Goal: Task Accomplishment & Management: Complete application form

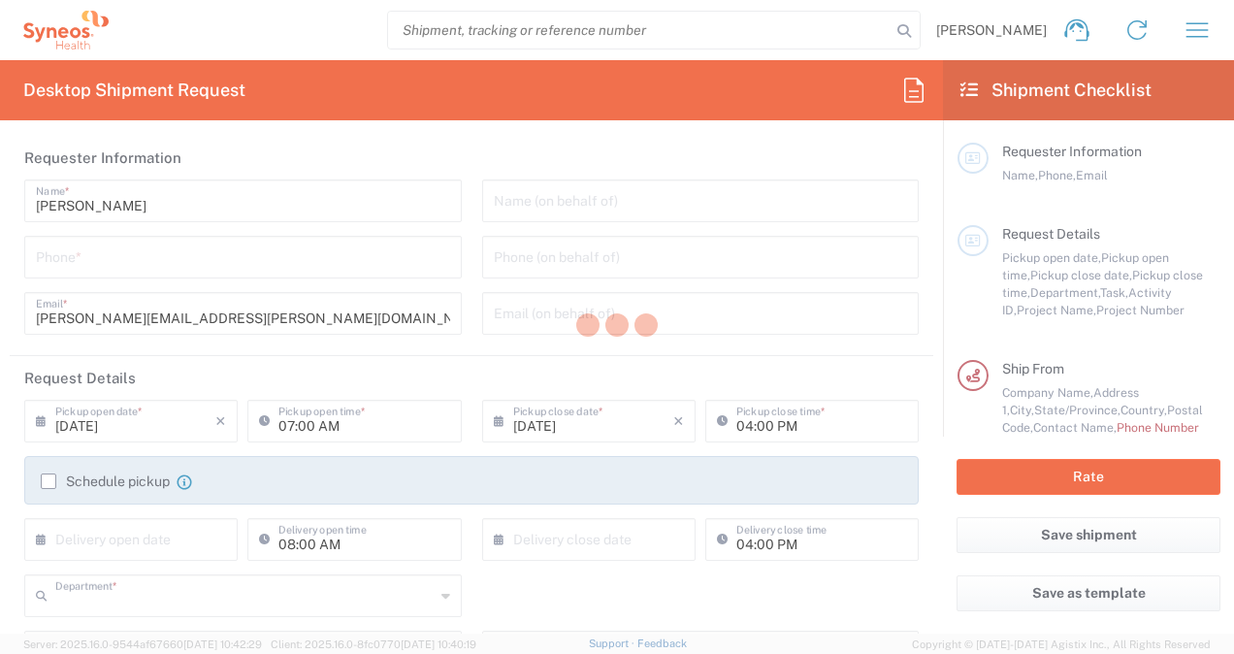
type input "8545"
type input "[US_STATE]"
type input "[GEOGRAPHIC_DATA]"
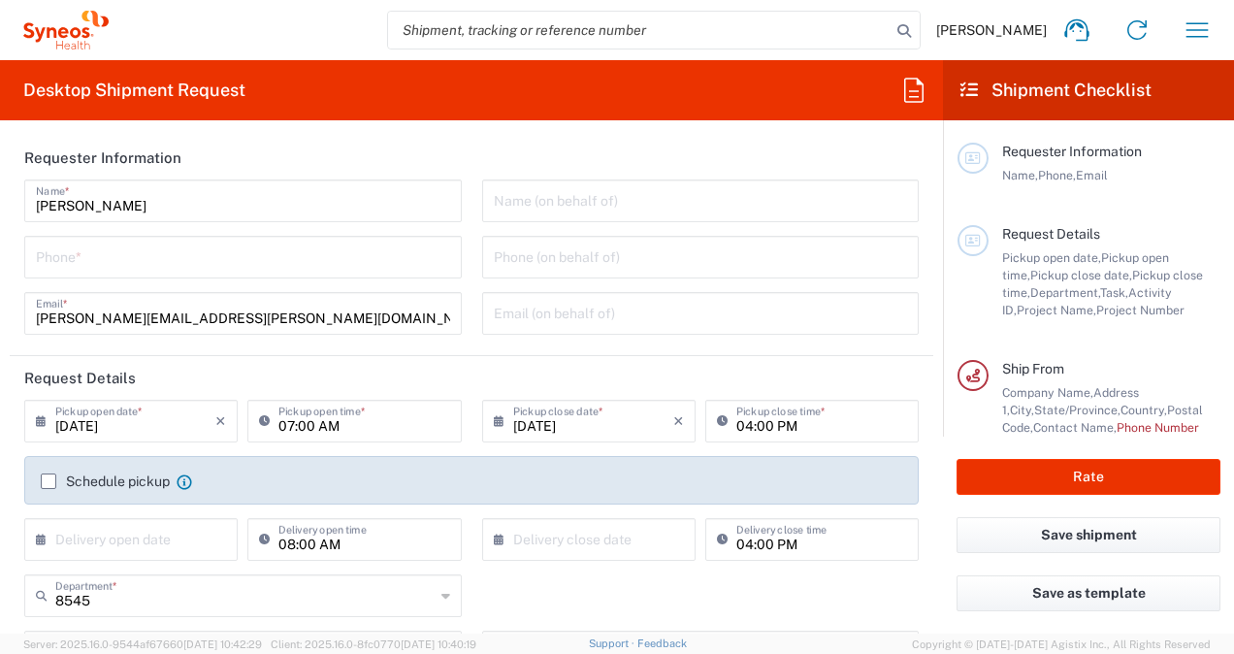
type input "Syneos Health, LLC-[GEOGRAPHIC_DATA] [GEOGRAPHIC_DATA] [GEOGRAPHIC_DATA]"
click at [215, 267] on input "tel" at bounding box center [243, 256] width 414 height 34
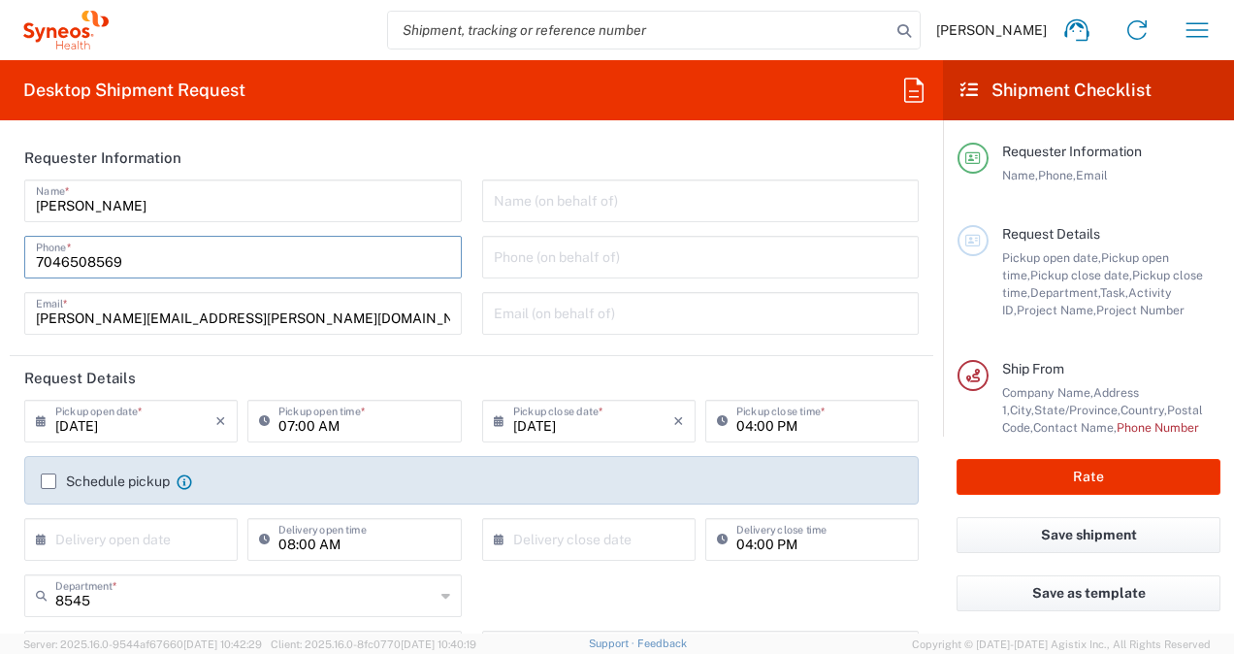
scroll to position [103, 0]
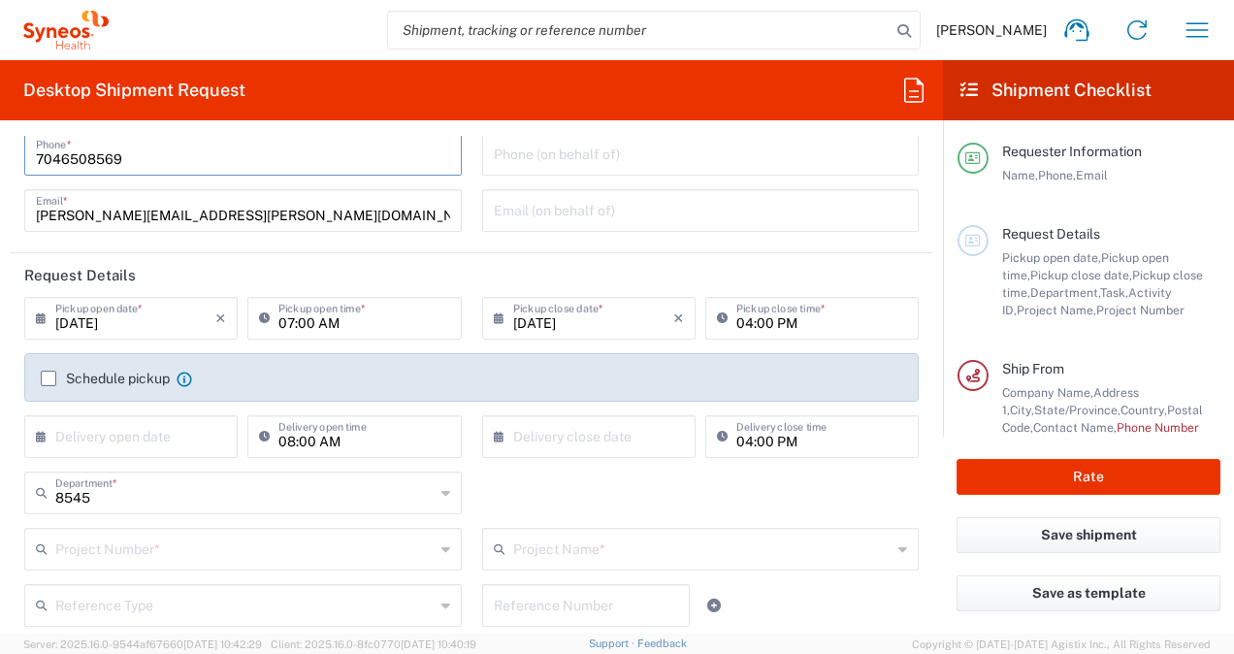
type input "7046508569"
click at [46, 381] on label "Schedule pickup" at bounding box center [105, 379] width 129 height 16
click at [49, 378] on input "Schedule pickup" at bounding box center [49, 378] width 0 height 0
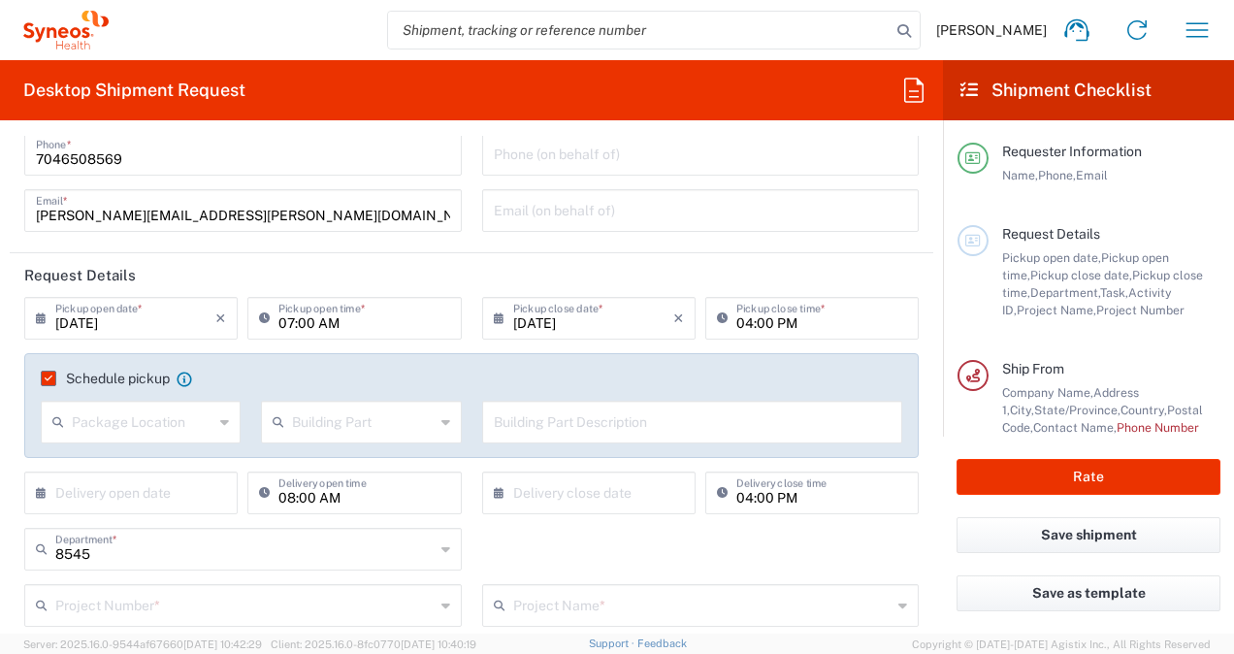
click at [264, 314] on icon at bounding box center [268, 318] width 19 height 31
drag, startPoint x: 45, startPoint y: 322, endPoint x: 278, endPoint y: 373, distance: 238.3
click at [45, 322] on icon at bounding box center [45, 318] width 19 height 31
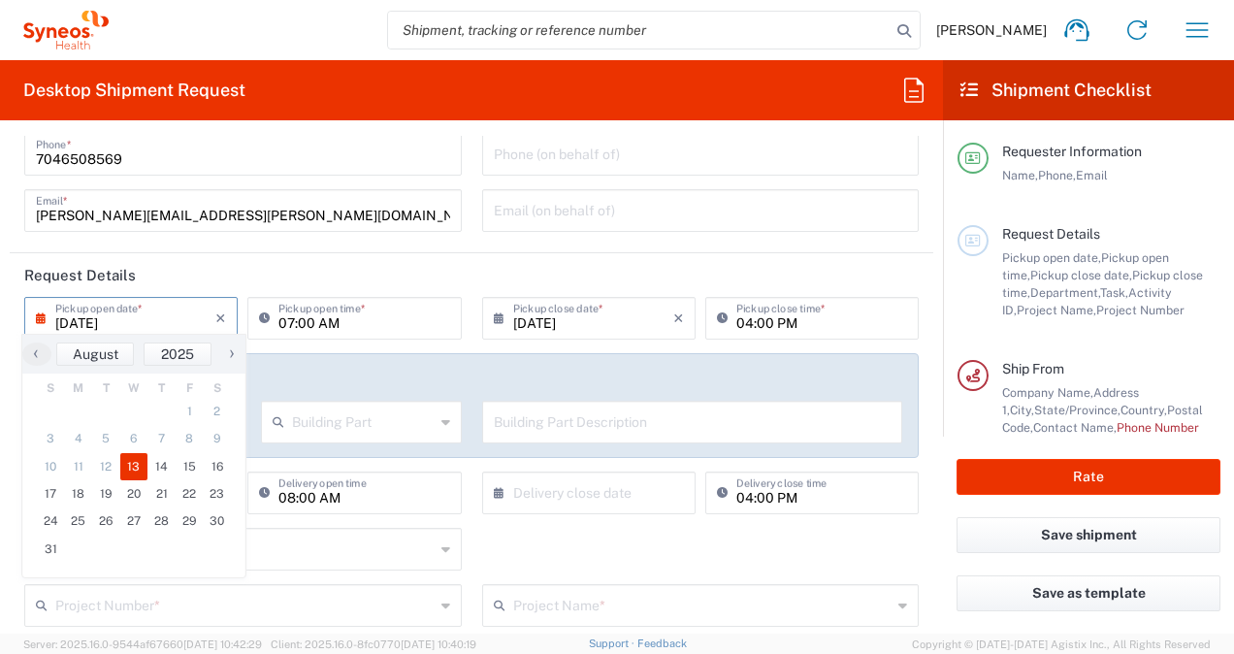
click at [494, 316] on icon at bounding box center [503, 318] width 19 height 31
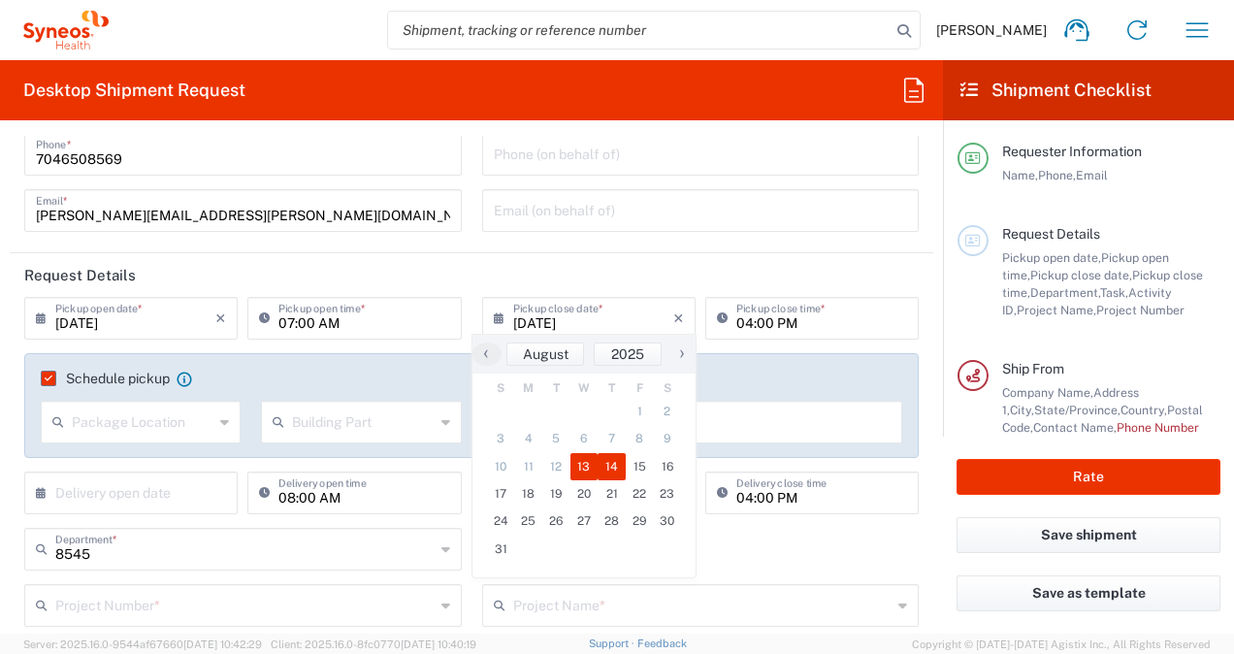
click at [609, 460] on span "14" at bounding box center [612, 466] width 28 height 27
type input "[DATE]"
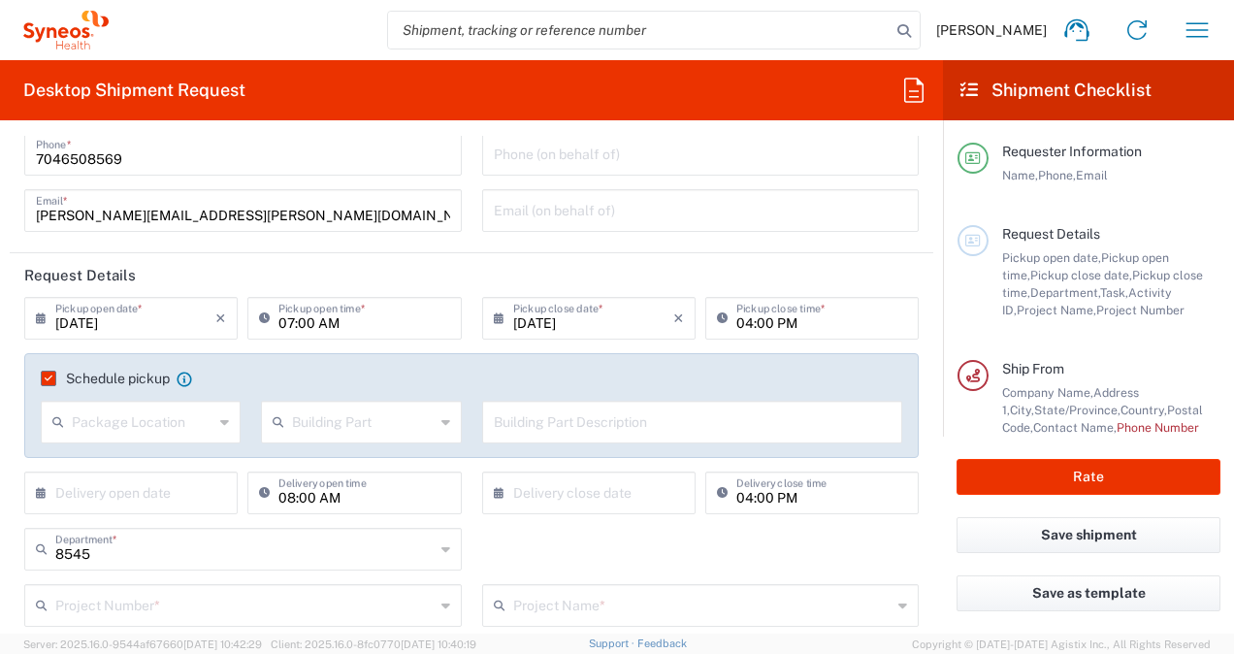
click at [41, 493] on icon at bounding box center [45, 492] width 19 height 31
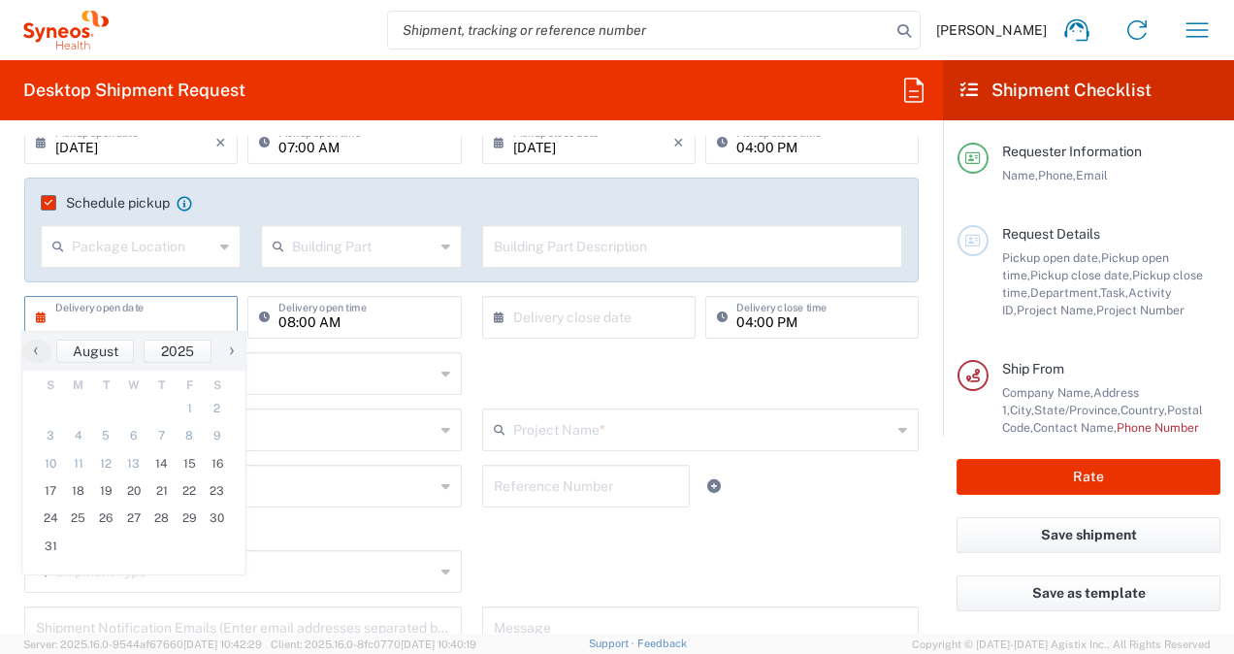
scroll to position [279, 0]
click at [68, 491] on span "18" at bounding box center [79, 490] width 28 height 27
type input "[DATE]"
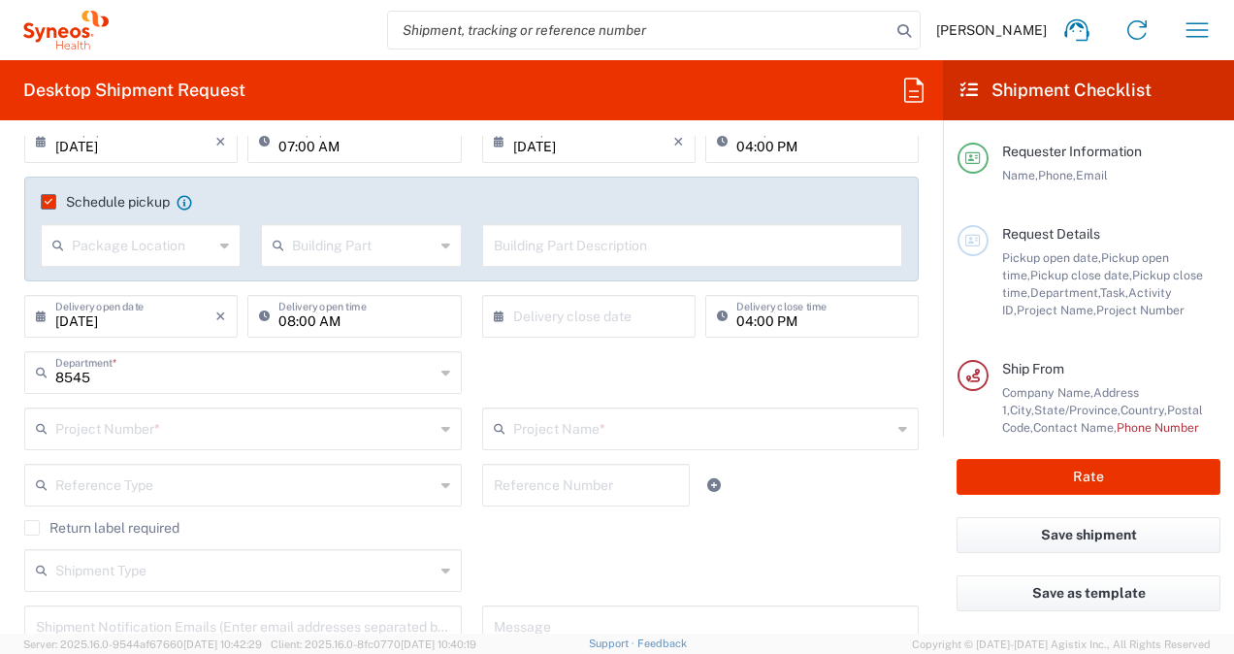
drag, startPoint x: 489, startPoint y: 314, endPoint x: 481, endPoint y: 328, distance: 15.6
click at [494, 314] on icon at bounding box center [503, 316] width 19 height 31
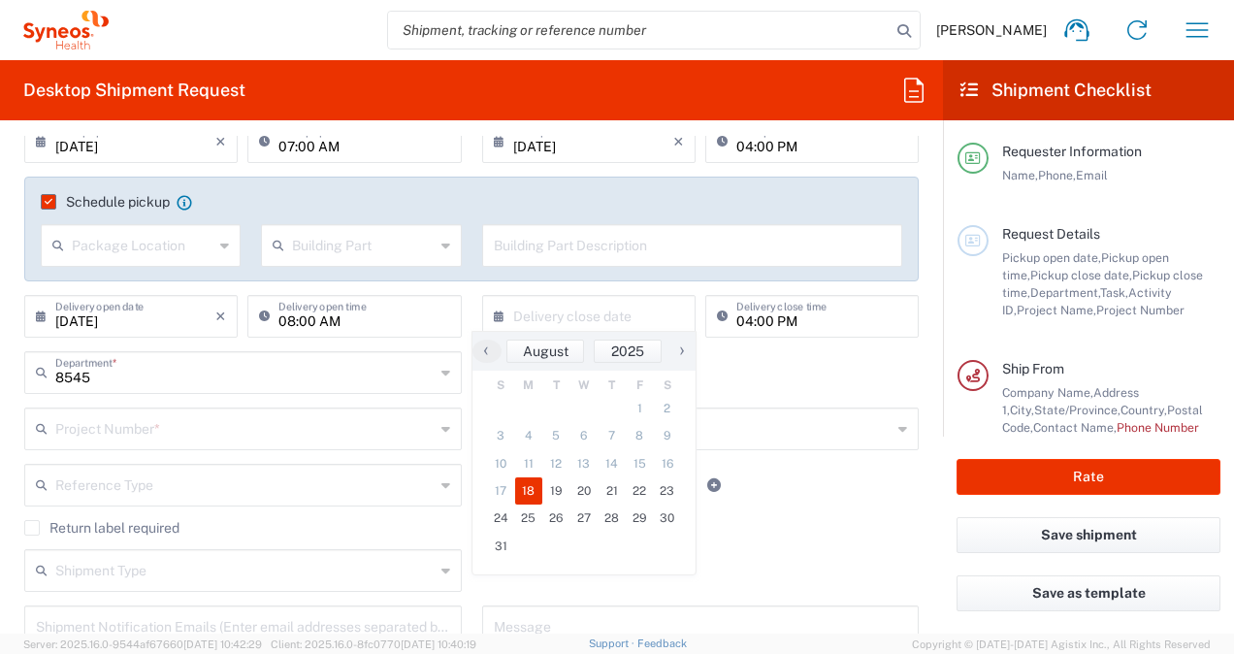
click at [526, 481] on span "18" at bounding box center [529, 490] width 28 height 27
type input "[DATE]"
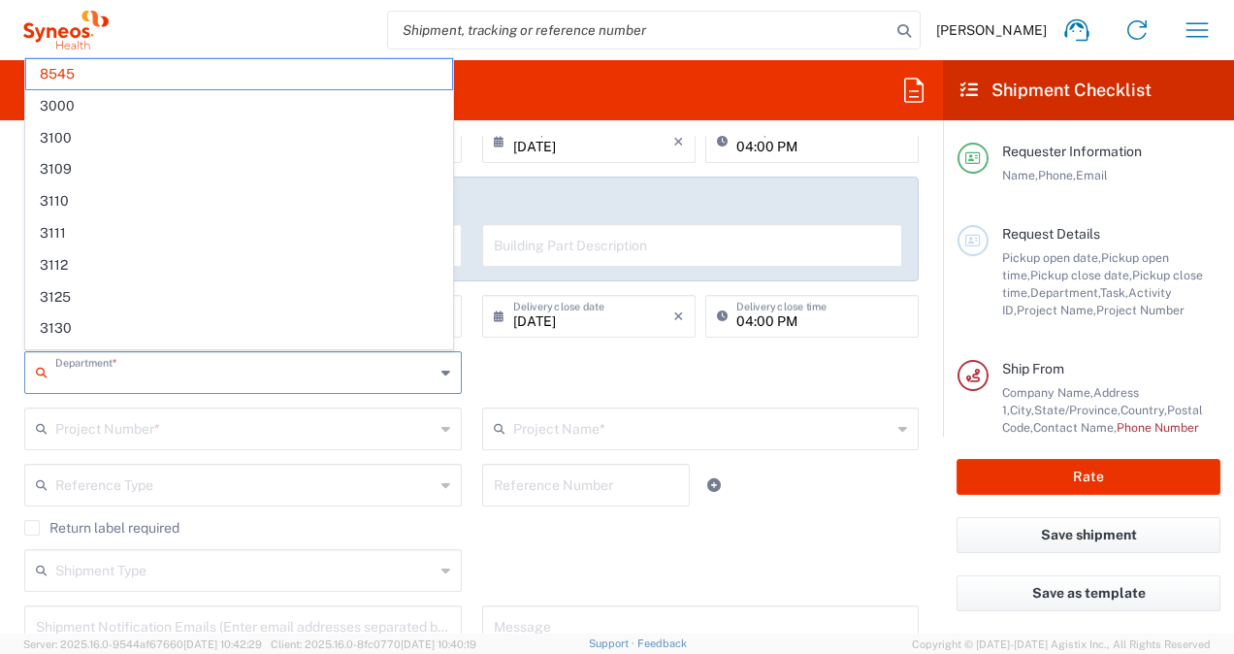
click at [101, 379] on input "text" at bounding box center [244, 371] width 379 height 34
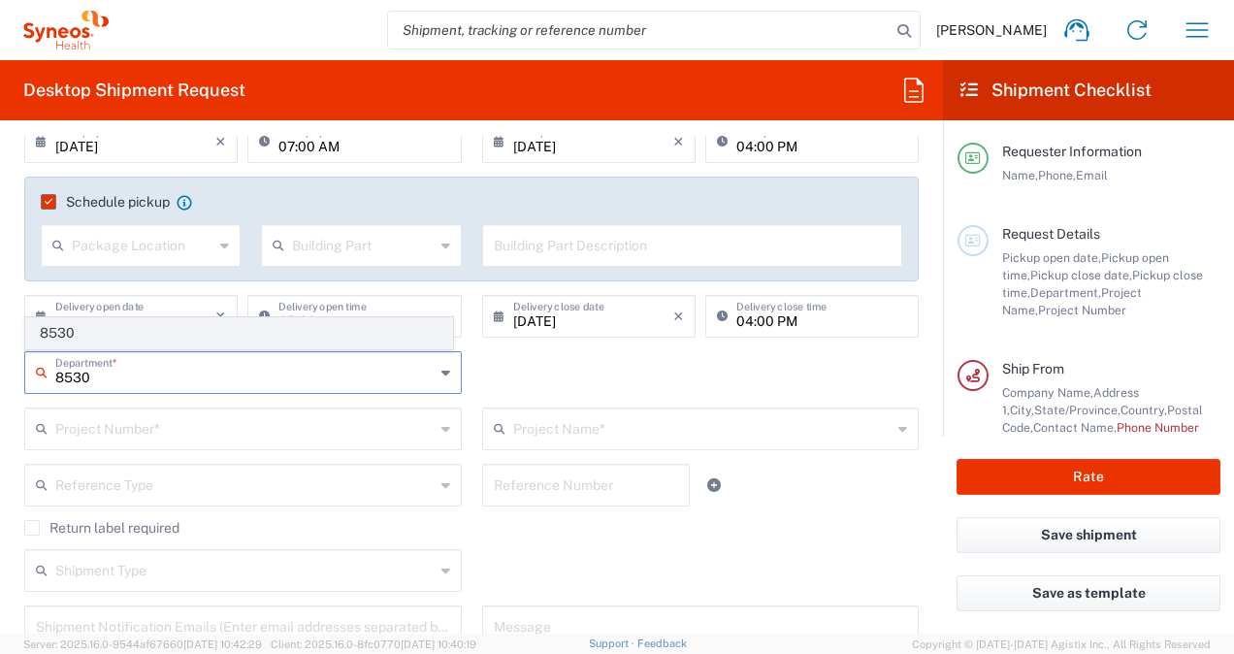
type input "8530"
click at [83, 339] on span "8530" at bounding box center [239, 333] width 426 height 30
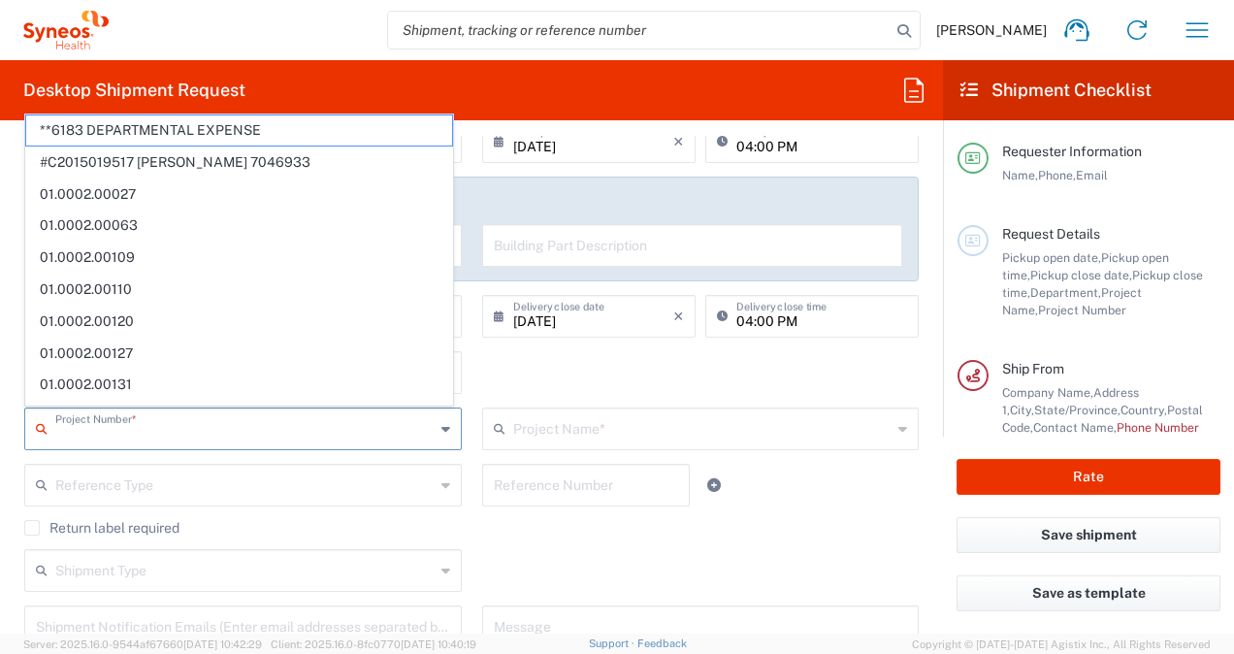
click at [177, 431] on input "text" at bounding box center [244, 427] width 379 height 34
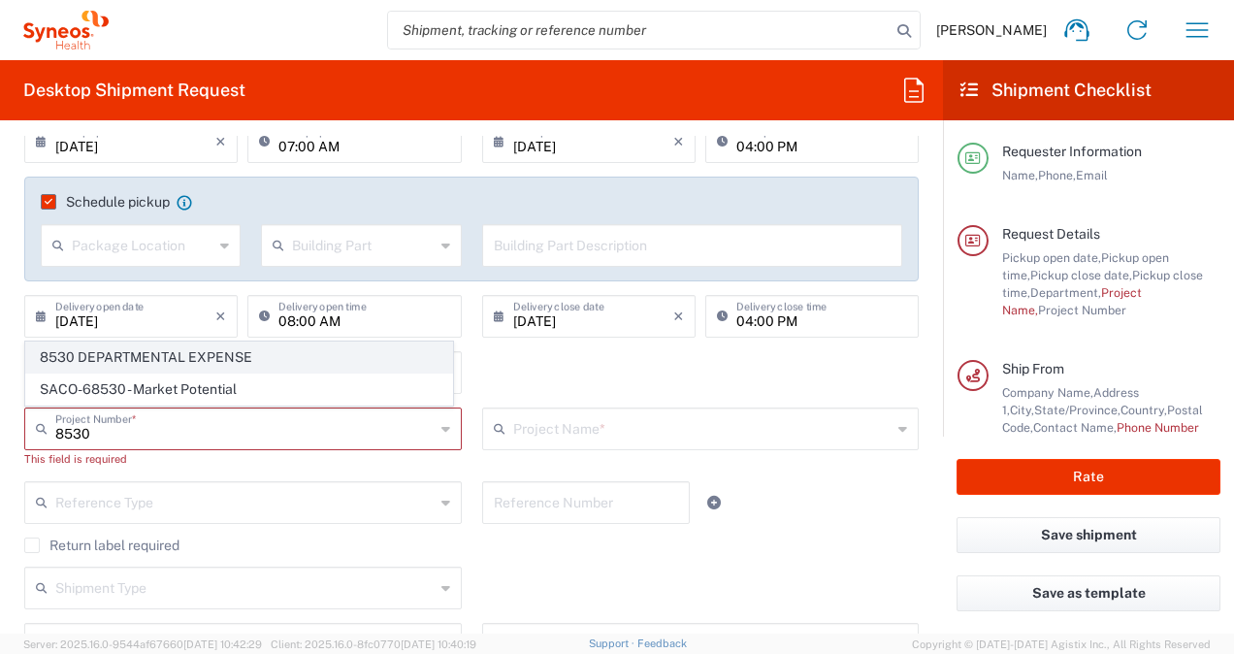
click at [126, 355] on span "8530 DEPARTMENTAL EXPENSE" at bounding box center [239, 358] width 426 height 30
type input "8530 DEPARTMENTAL EXPENSE"
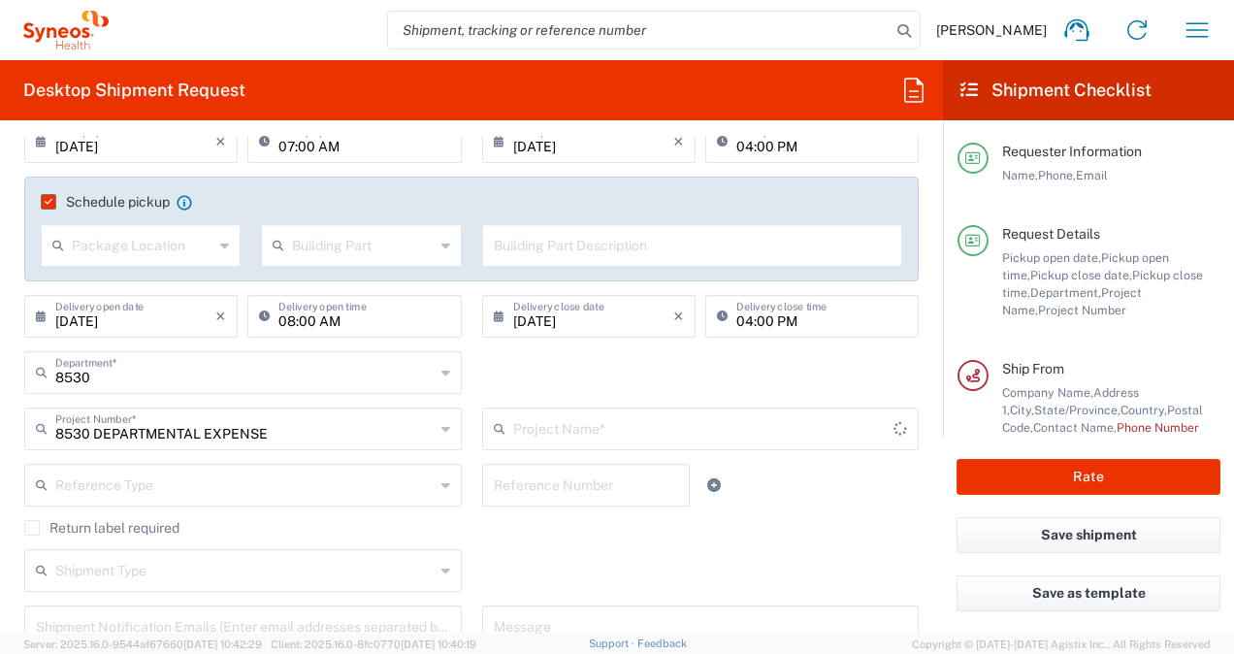
type input "8530 DEPARTMENTAL EXPENSE"
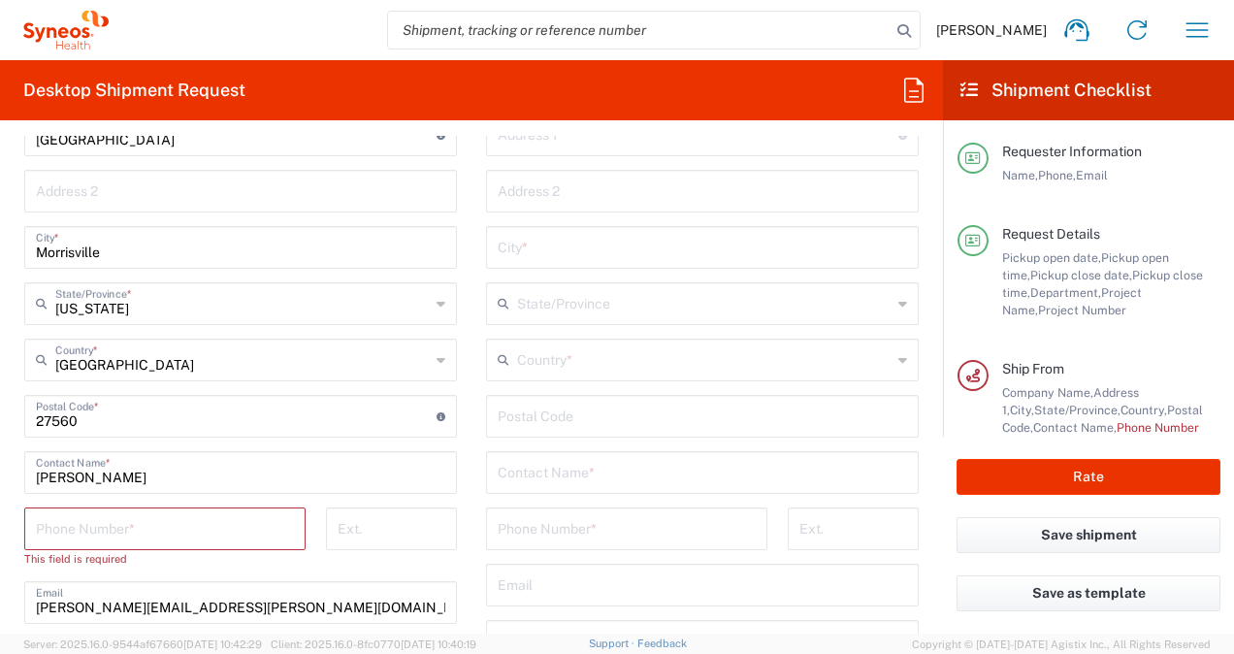
scroll to position [1015, 0]
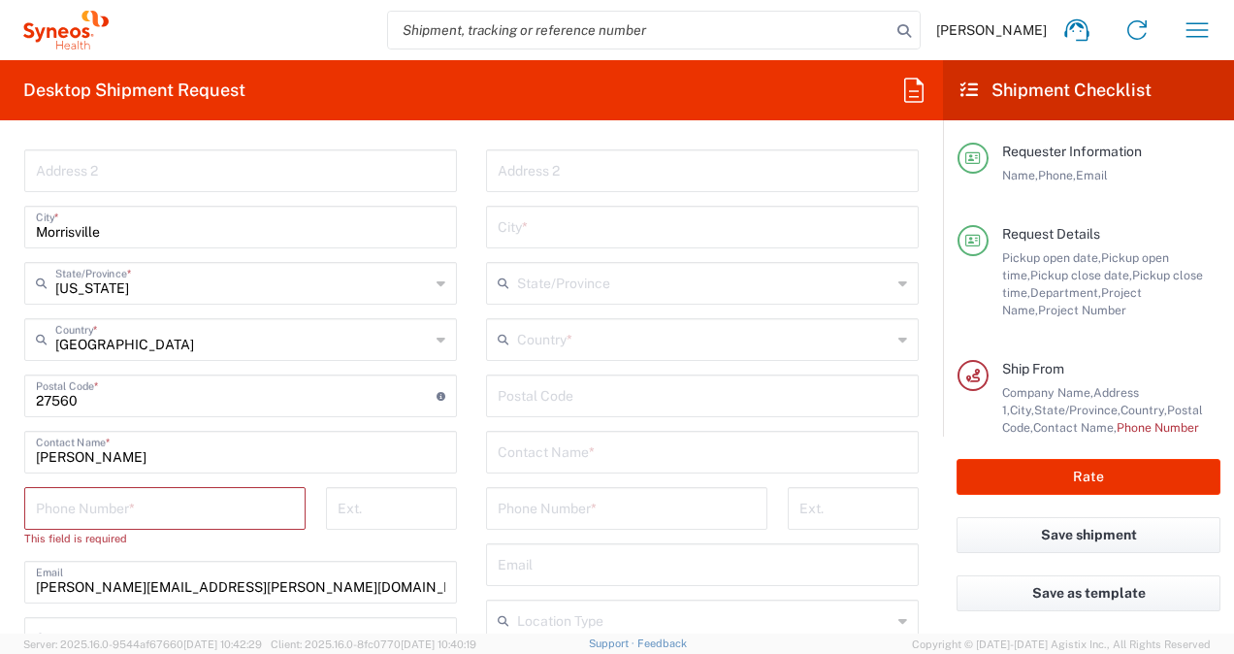
click at [166, 494] on input "tel" at bounding box center [165, 507] width 258 height 34
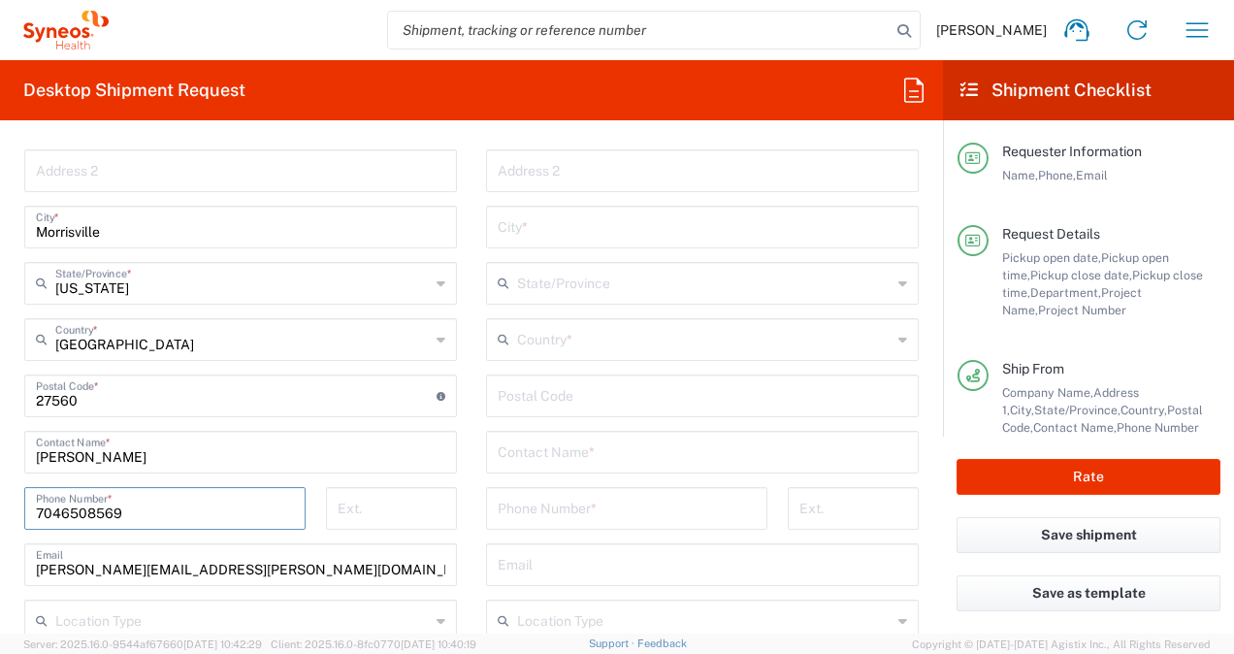
scroll to position [893, 0]
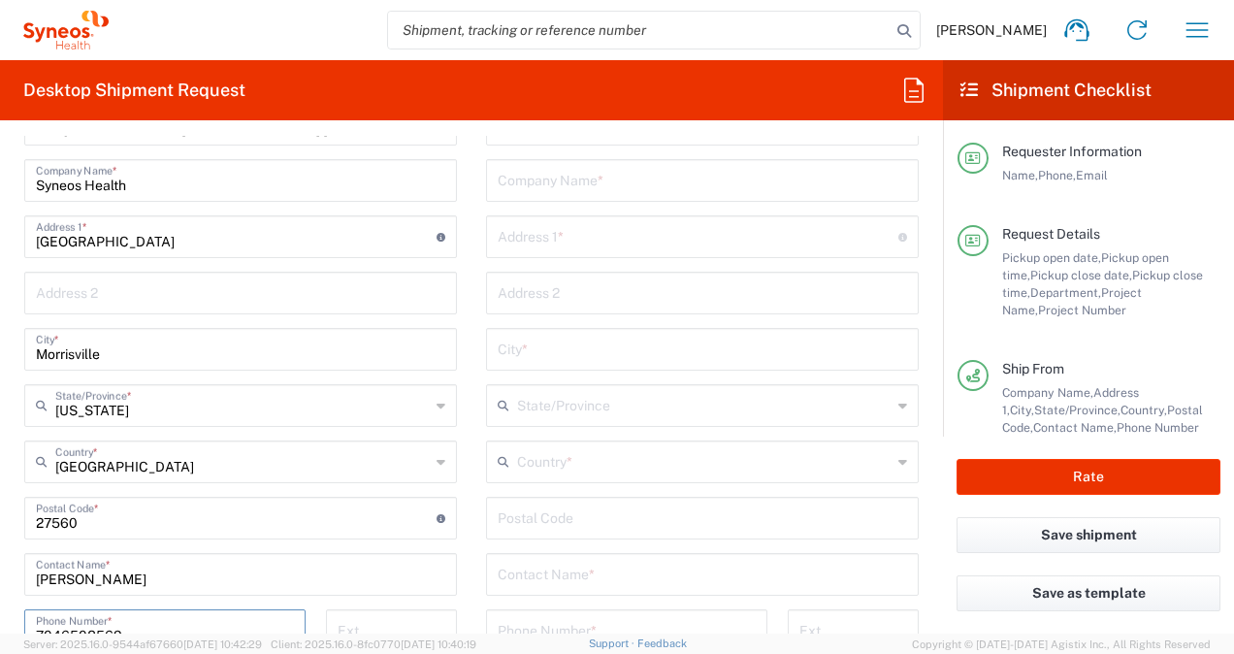
type input "7046508569"
click at [574, 186] on input "text" at bounding box center [703, 179] width 410 height 34
paste input "Canada Revenue Agency"
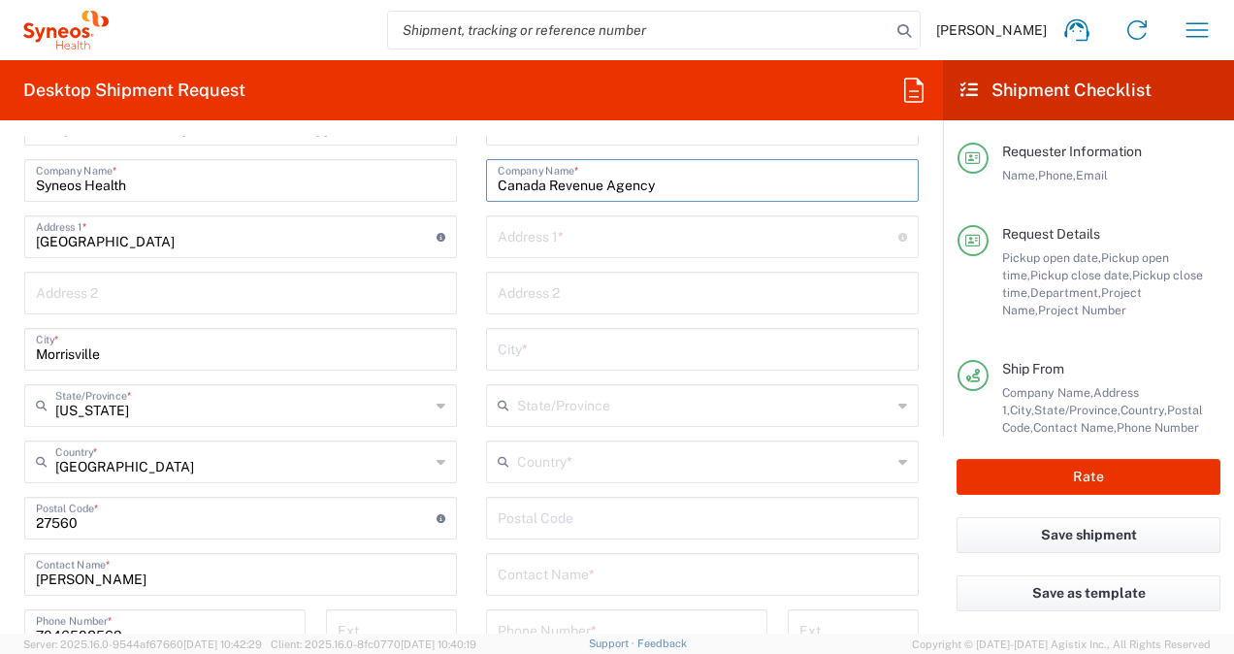
paste input "Canada Revenue Agency"
click at [868, 188] on input "Canada Revenue Agency" at bounding box center [703, 179] width 410 height 34
click at [851, 185] on input "Canada Revenue Agency" at bounding box center [703, 179] width 410 height 34
click at [717, 181] on input "Canada Revenue Agency" at bounding box center [703, 179] width 410 height 34
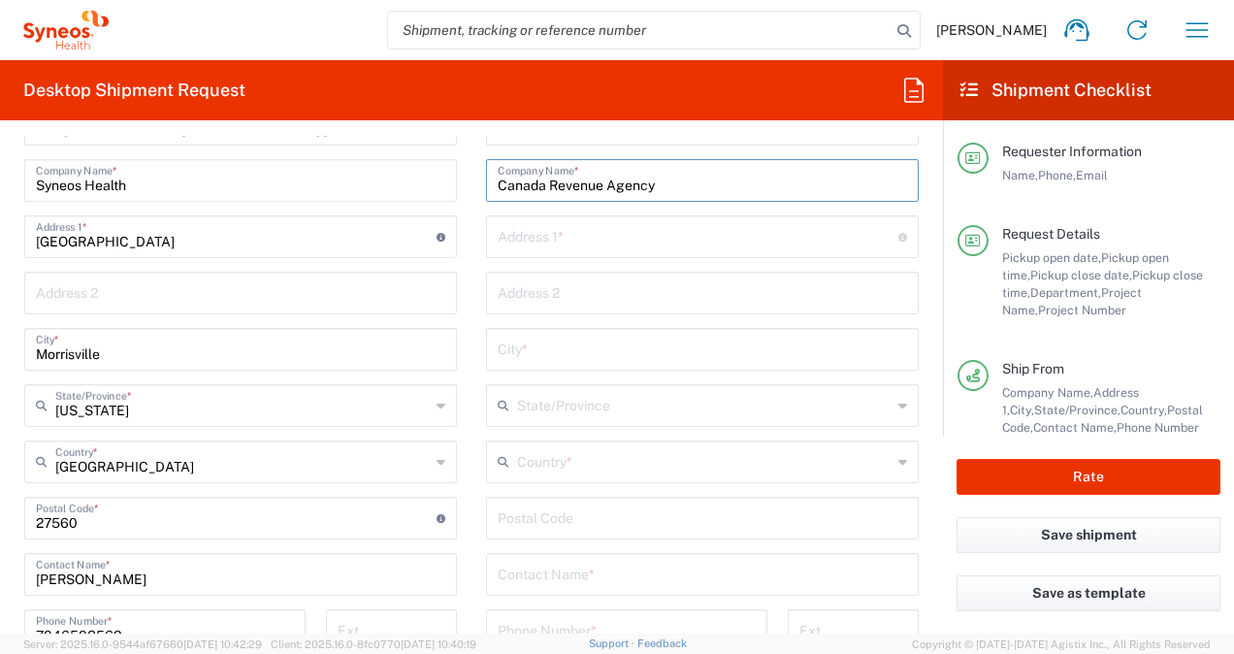
scroll to position [0, 0]
click at [541, 180] on input "Canada Revenue Agency" at bounding box center [703, 179] width 410 height 34
click at [753, 180] on input "Canada Revenue Agency" at bounding box center [703, 179] width 410 height 34
type input "Canada Revenue Ag"
click at [532, 215] on div "Address 1 * For cross streets use street names with '&' or 'and' in between. Fo…" at bounding box center [702, 236] width 433 height 43
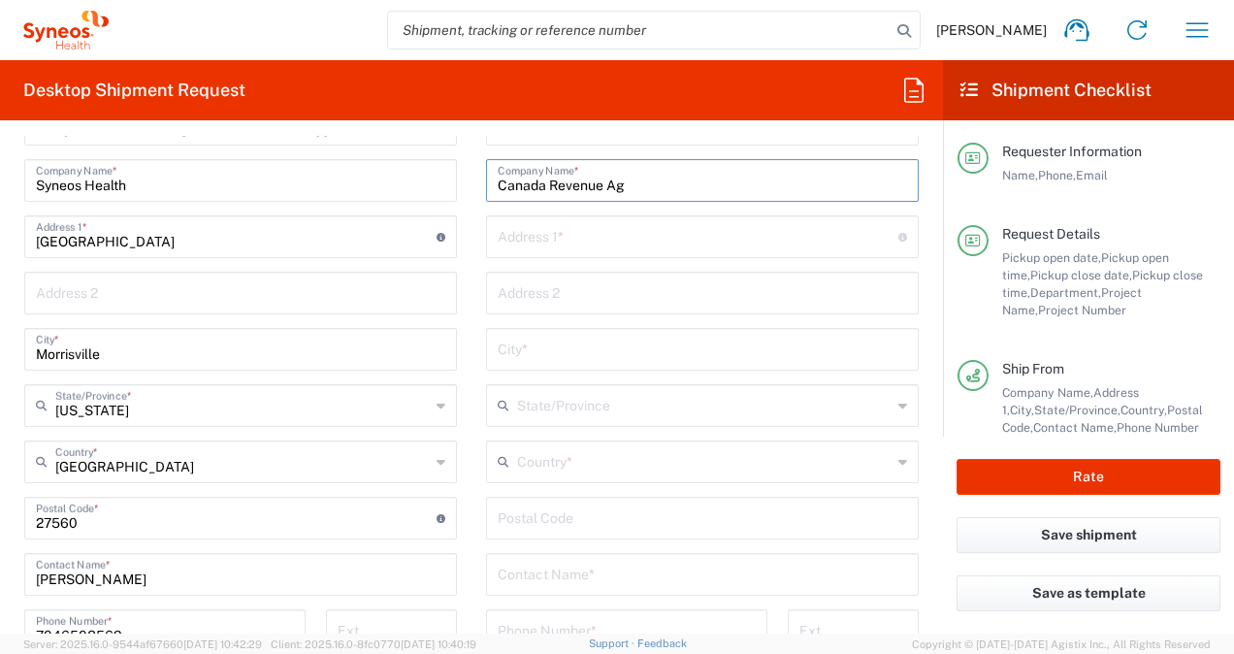
click at [558, 215] on div "Address 1 * For cross streets use street names with '&' or 'and' in between. Fo…" at bounding box center [702, 236] width 433 height 43
click at [381, 186] on div "Ship From Syneos Health, LLC-[GEOGRAPHIC_DATA] [GEOGRAPHIC_DATA] [GEOGRAPHIC_DA…" at bounding box center [472, 492] width 924 height 867
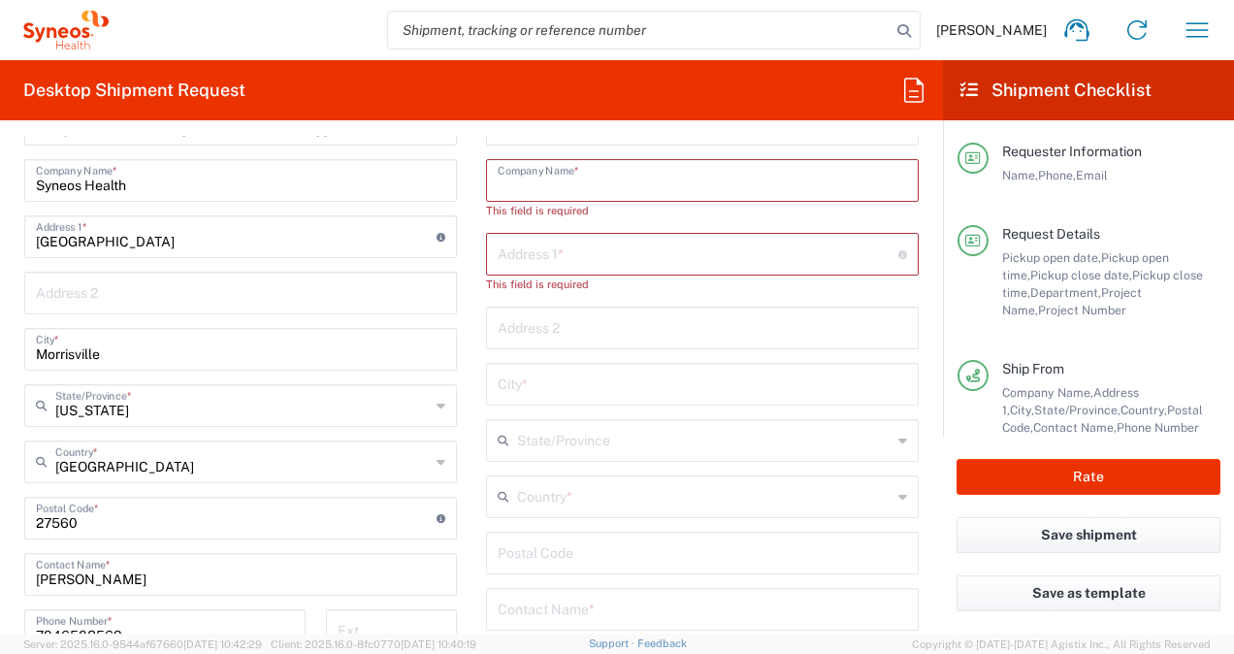
scroll to position [889, 0]
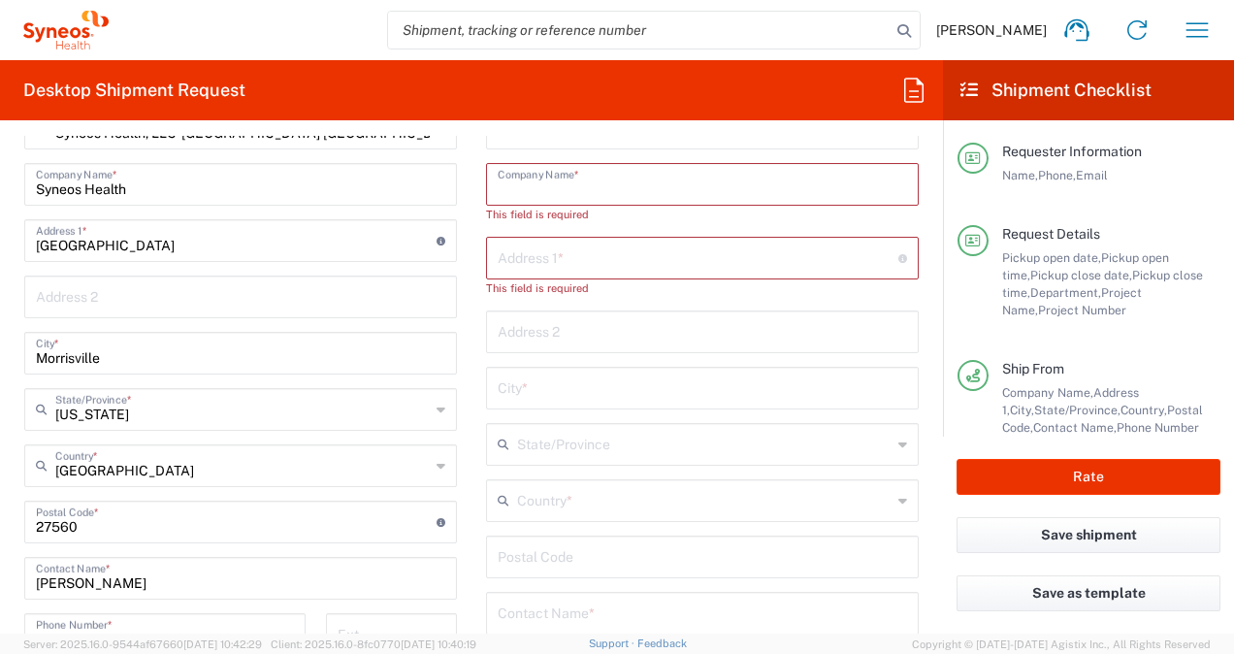
drag, startPoint x: 571, startPoint y: 202, endPoint x: 559, endPoint y: 196, distance: 13.0
click at [570, 200] on div "Company Name *" at bounding box center [702, 184] width 433 height 43
click at [545, 188] on input "text" at bounding box center [703, 183] width 410 height 34
paste input "Canada Revenue Agency"
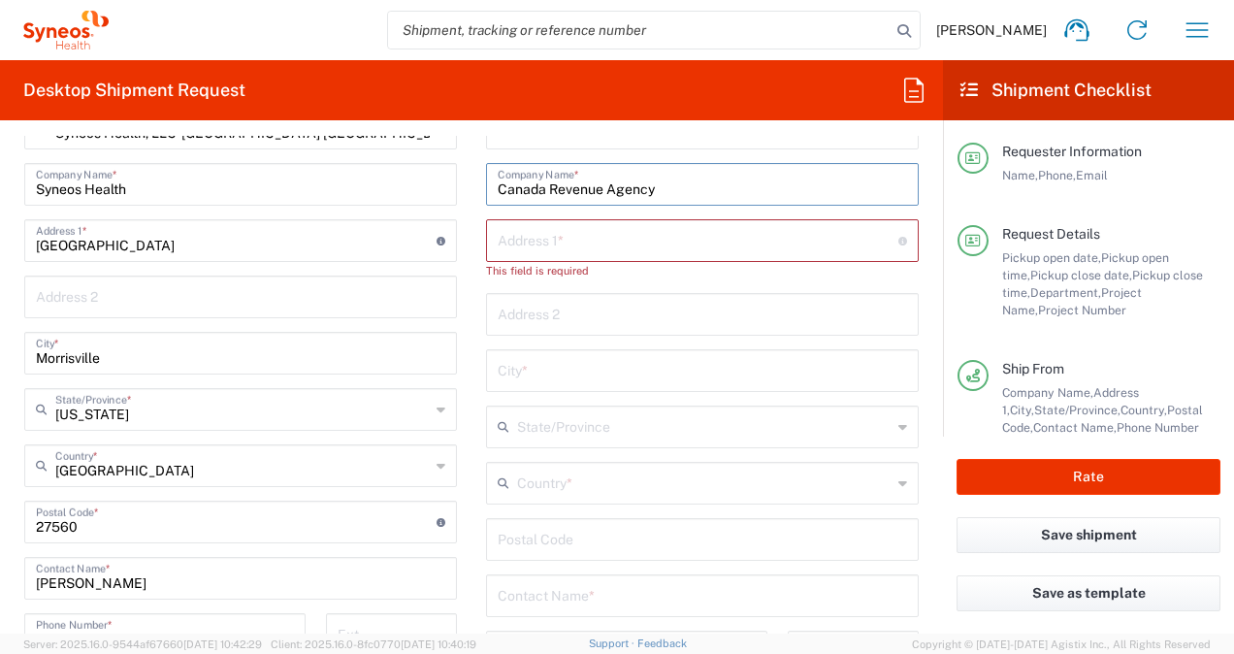
click at [545, 188] on input "Canada Revenue Agency" at bounding box center [703, 183] width 410 height 34
type input "Canada Revenue Agency"
click at [524, 188] on input "Canada Revenue Agency" at bounding box center [703, 183] width 410 height 34
click at [514, 252] on input "text" at bounding box center [698, 239] width 401 height 34
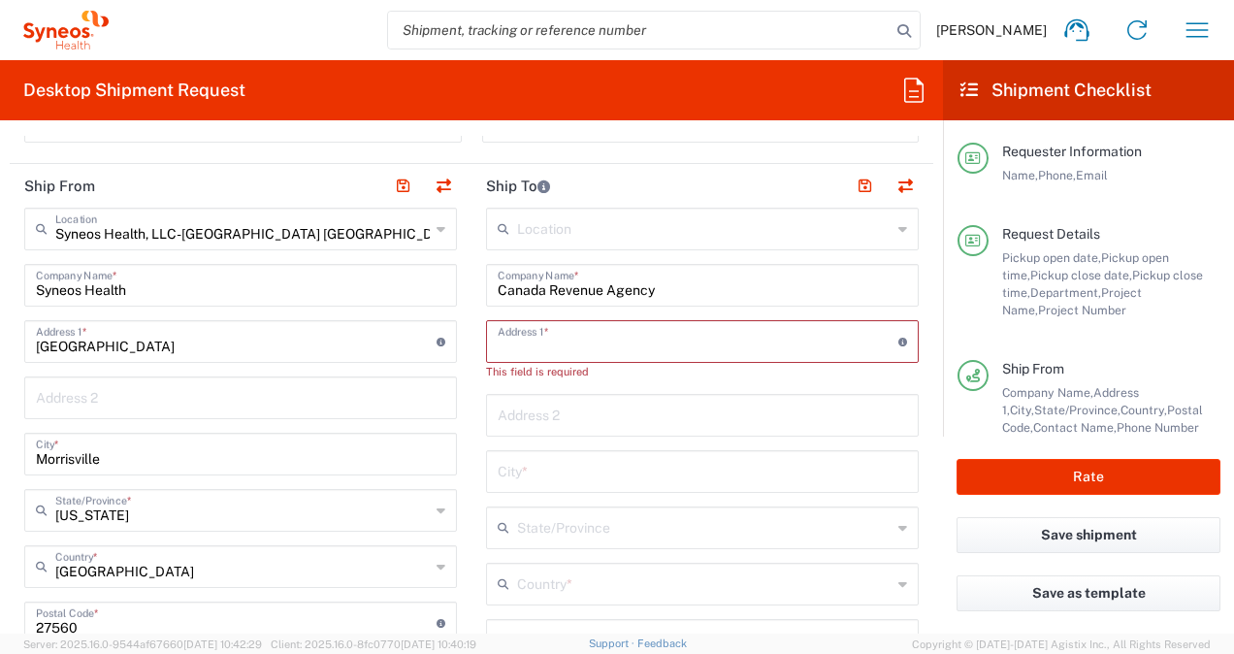
paste input "[GEOGRAPHIC_DATA]"
click at [519, 336] on input "[GEOGRAPHIC_DATA]" at bounding box center [698, 340] width 401 height 34
type input "[GEOGRAPHIC_DATA]"
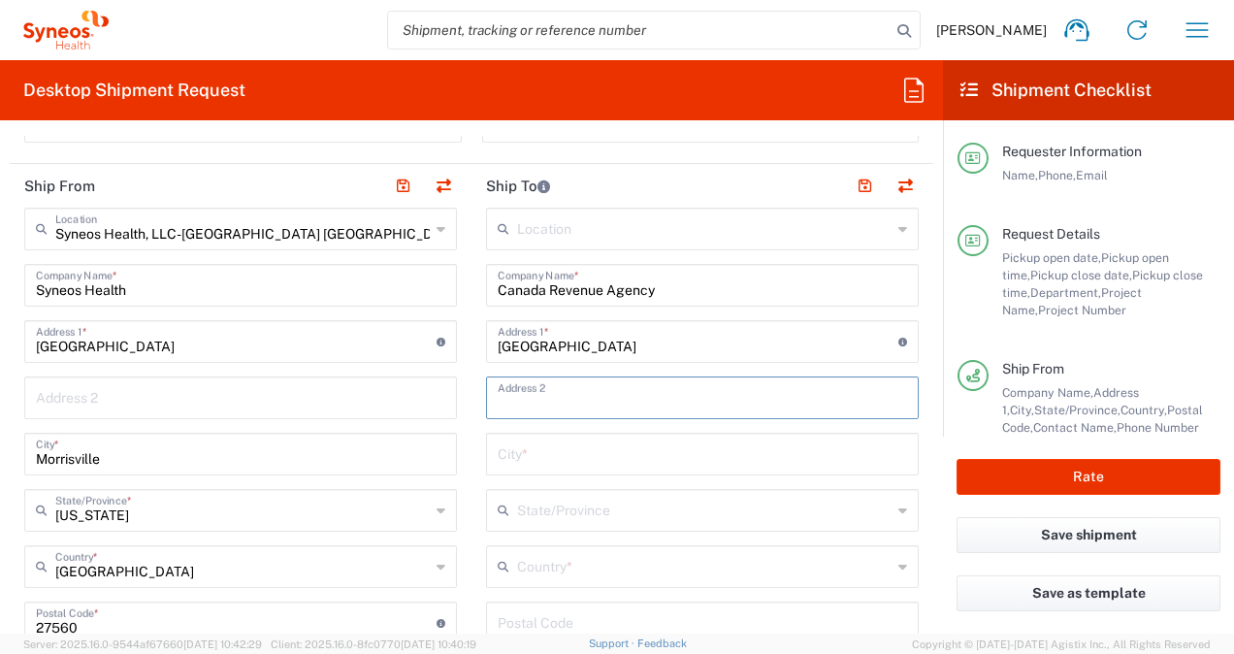
click at [549, 399] on input "text" at bounding box center [703, 396] width 410 height 34
paste input "[STREET_ADDRESS]"
type input "[STREET_ADDRESS]"
click at [531, 458] on input "text" at bounding box center [703, 453] width 410 height 34
type input "[GEOGRAPHIC_DATA]"
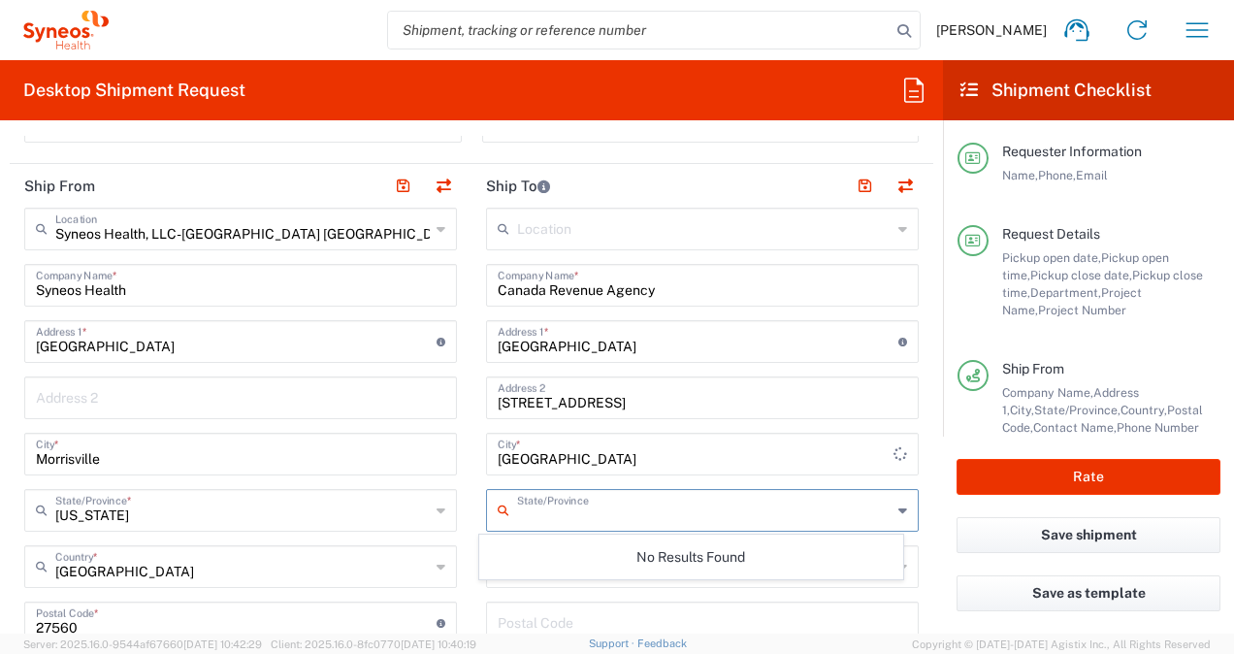
click at [567, 516] on input "text" at bounding box center [704, 509] width 375 height 34
click at [899, 511] on icon at bounding box center [903, 510] width 9 height 31
click at [882, 507] on div "State/Province" at bounding box center [702, 510] width 433 height 43
type input "c"
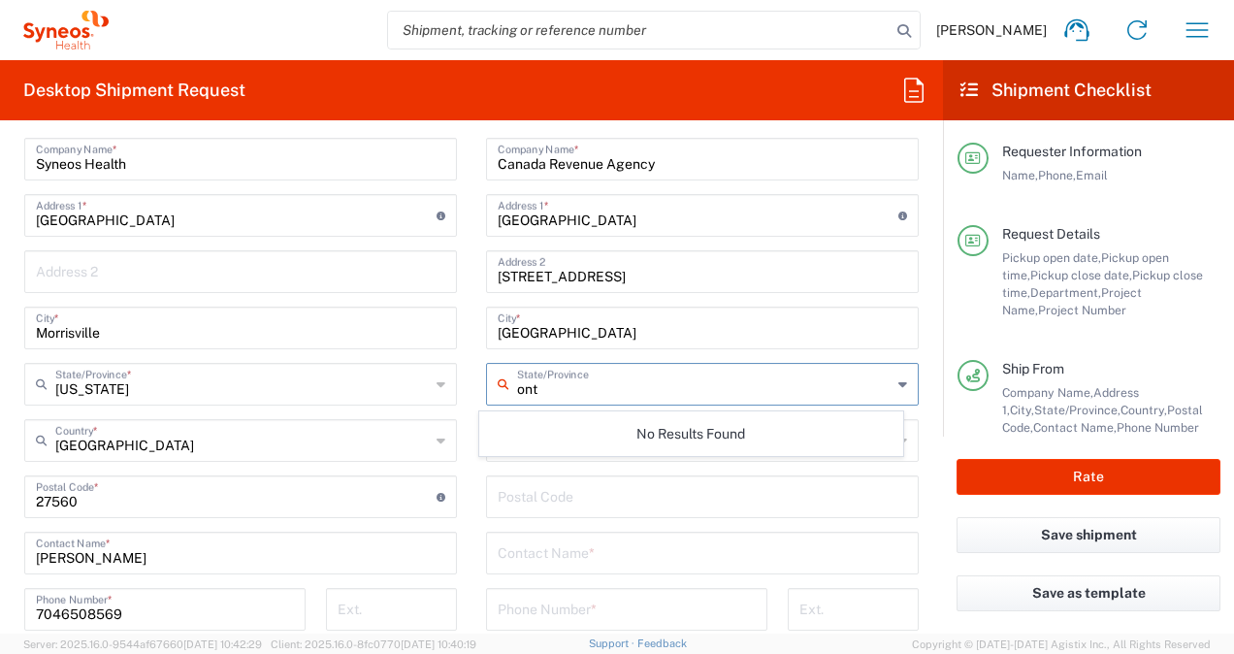
scroll to position [915, 0]
type input "ont"
drag, startPoint x: 550, startPoint y: 404, endPoint x: 549, endPoint y: 386, distance: 17.5
click at [549, 402] on div "Location [PERSON_NAME] LLC-[GEOGRAPHIC_DATA] [GEOGRAPHIC_DATA] [GEOGRAPHIC_DATA…" at bounding box center [702, 488] width 433 height 815
drag, startPoint x: 549, startPoint y: 386, endPoint x: 503, endPoint y: 380, distance: 46.9
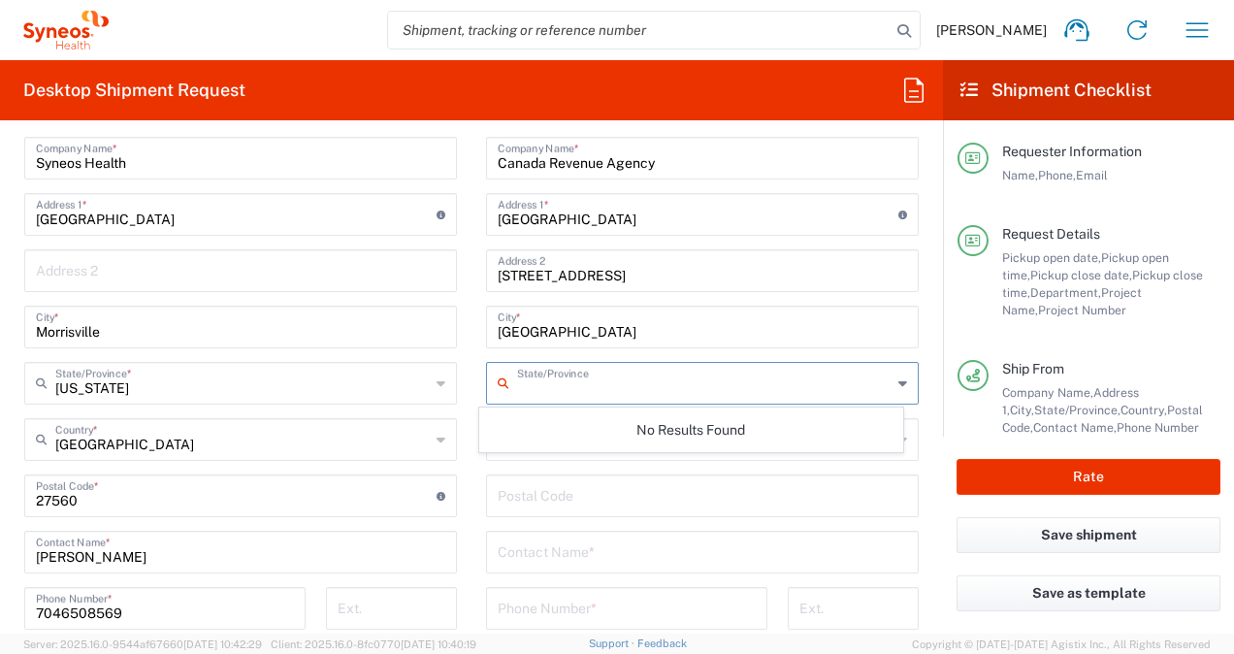
click at [503, 380] on div "State/Province" at bounding box center [702, 383] width 433 height 43
type input "c"
type input "[GEOGRAPHIC_DATA]"
drag, startPoint x: 574, startPoint y: 384, endPoint x: 402, endPoint y: 371, distance: 172.3
click at [402, 371] on div "Ship From Syneos Health, LLC-[GEOGRAPHIC_DATA] [GEOGRAPHIC_DATA] [GEOGRAPHIC_DA…" at bounding box center [472, 470] width 924 height 867
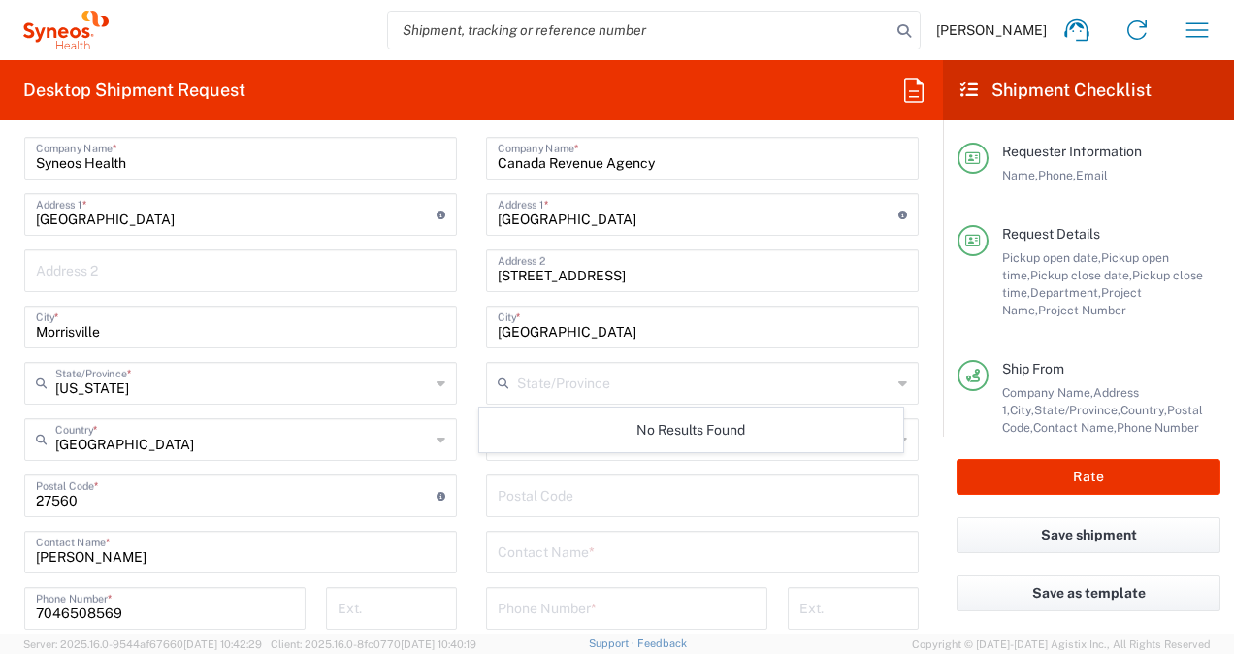
click at [899, 377] on icon at bounding box center [903, 383] width 9 height 31
click at [893, 469] on div "Location [PERSON_NAME] LLC-[GEOGRAPHIC_DATA] [GEOGRAPHIC_DATA] [GEOGRAPHIC_DATA…" at bounding box center [702, 488] width 433 height 815
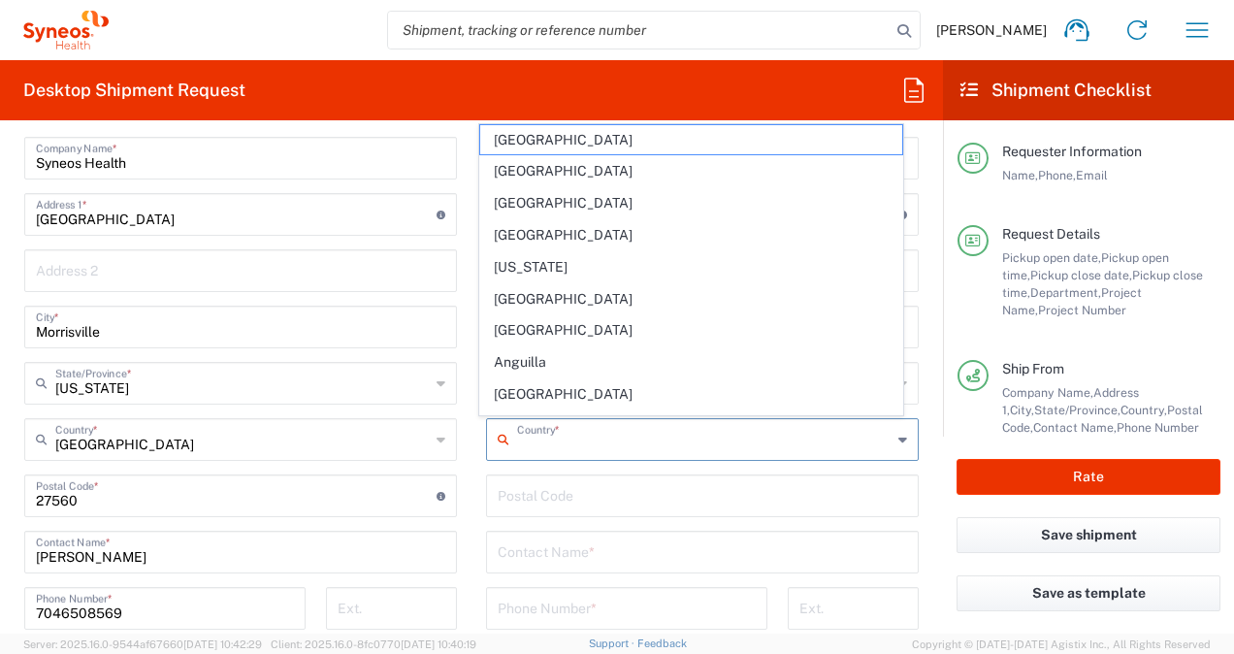
click at [712, 439] on input "text" at bounding box center [704, 438] width 375 height 34
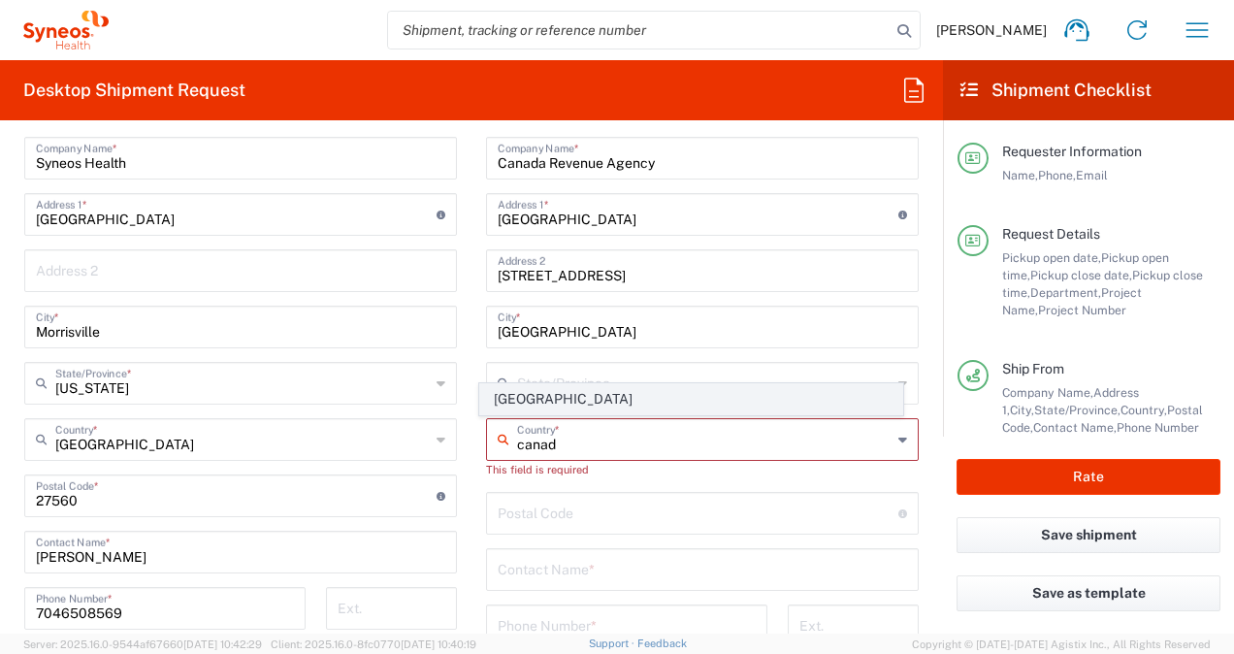
click at [524, 395] on span "[GEOGRAPHIC_DATA]" at bounding box center [690, 399] width 421 height 30
type input "[GEOGRAPHIC_DATA]"
type input "Sender/Shipper"
type input "Delivery Duty Paid"
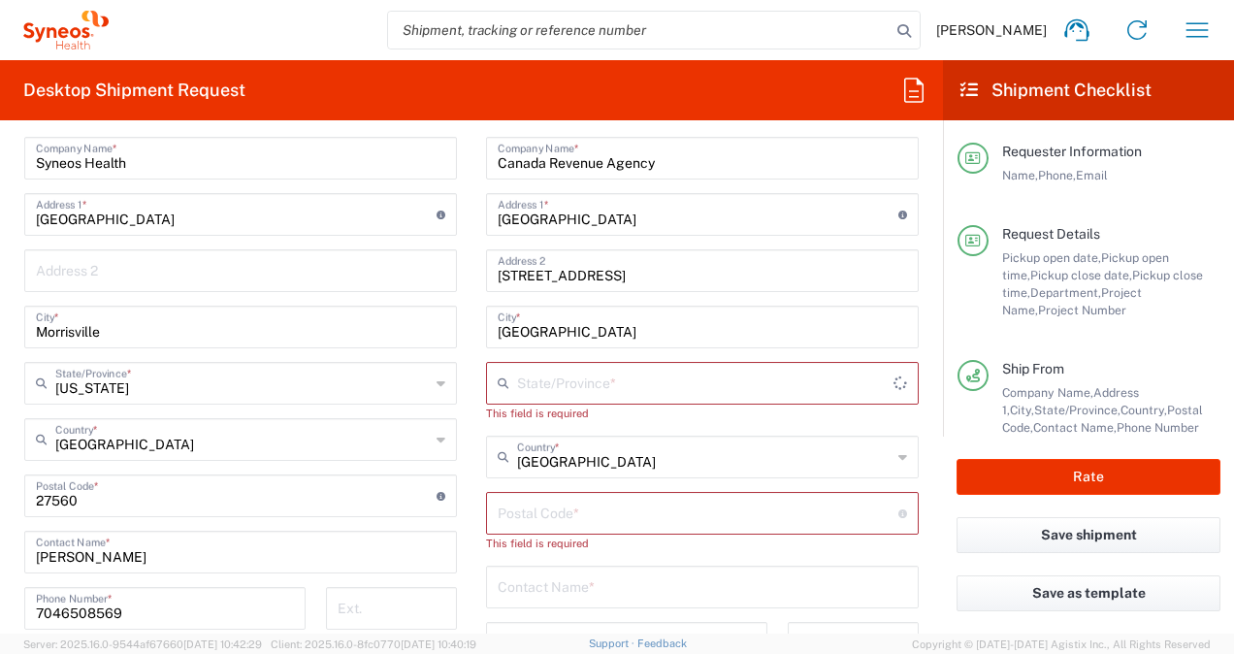
click at [620, 386] on input "text" at bounding box center [705, 382] width 377 height 34
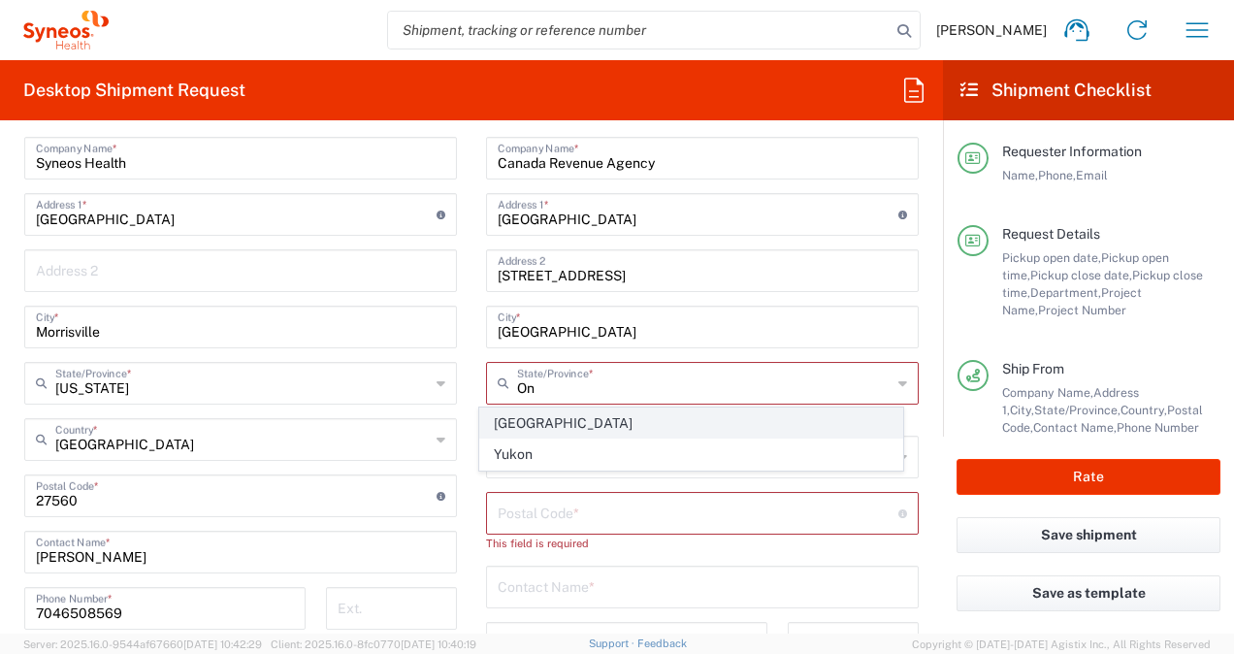
click at [529, 409] on span "[GEOGRAPHIC_DATA]" at bounding box center [690, 424] width 421 height 30
type input "[GEOGRAPHIC_DATA]"
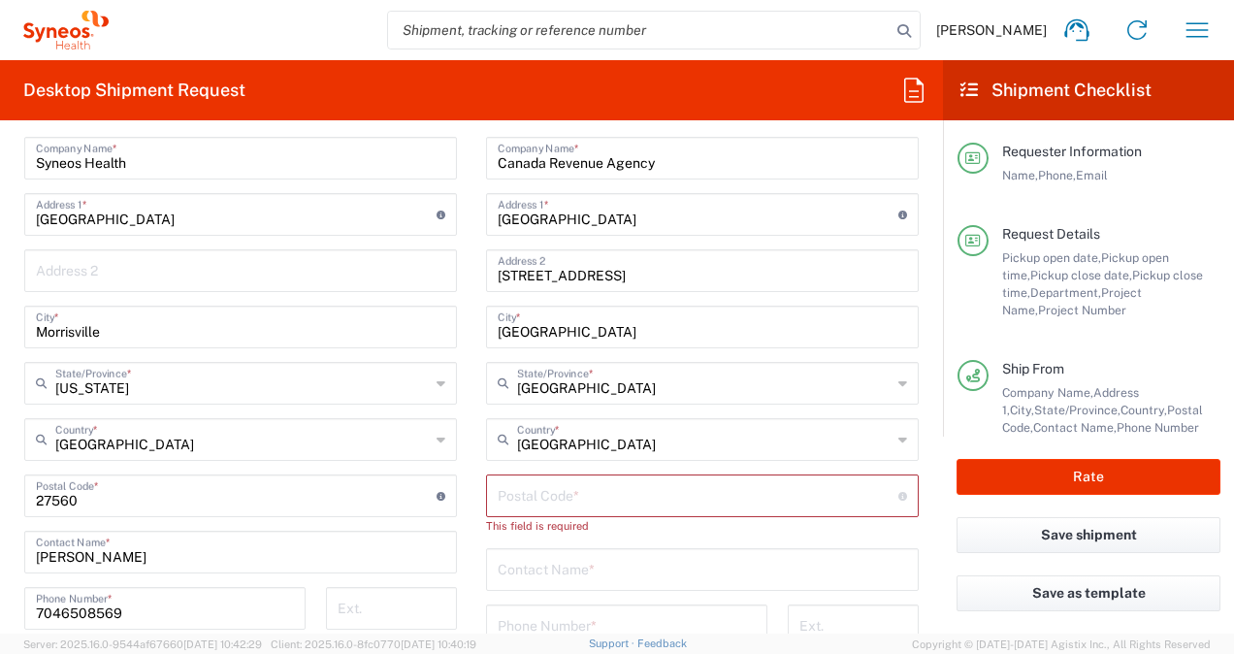
click at [571, 489] on input "undefined" at bounding box center [698, 494] width 401 height 34
paste input "P3A 5C1"
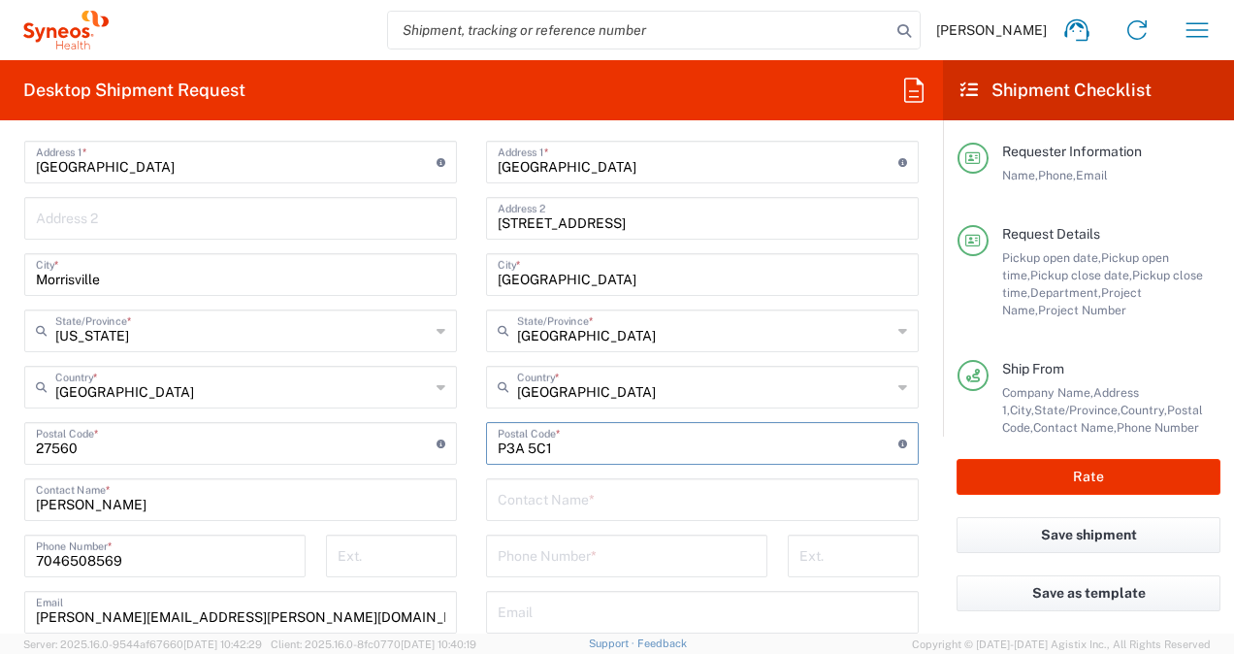
type input "P3A 5C1"
click at [559, 497] on input "text" at bounding box center [703, 498] width 410 height 34
click at [545, 553] on input "tel" at bounding box center [627, 555] width 258 height 34
drag, startPoint x: 496, startPoint y: 520, endPoint x: 569, endPoint y: 503, distance: 74.8
click at [496, 519] on div "Location [PERSON_NAME] LLC-[GEOGRAPHIC_DATA] [GEOGRAPHIC_DATA] [GEOGRAPHIC_DATA…" at bounding box center [702, 435] width 433 height 815
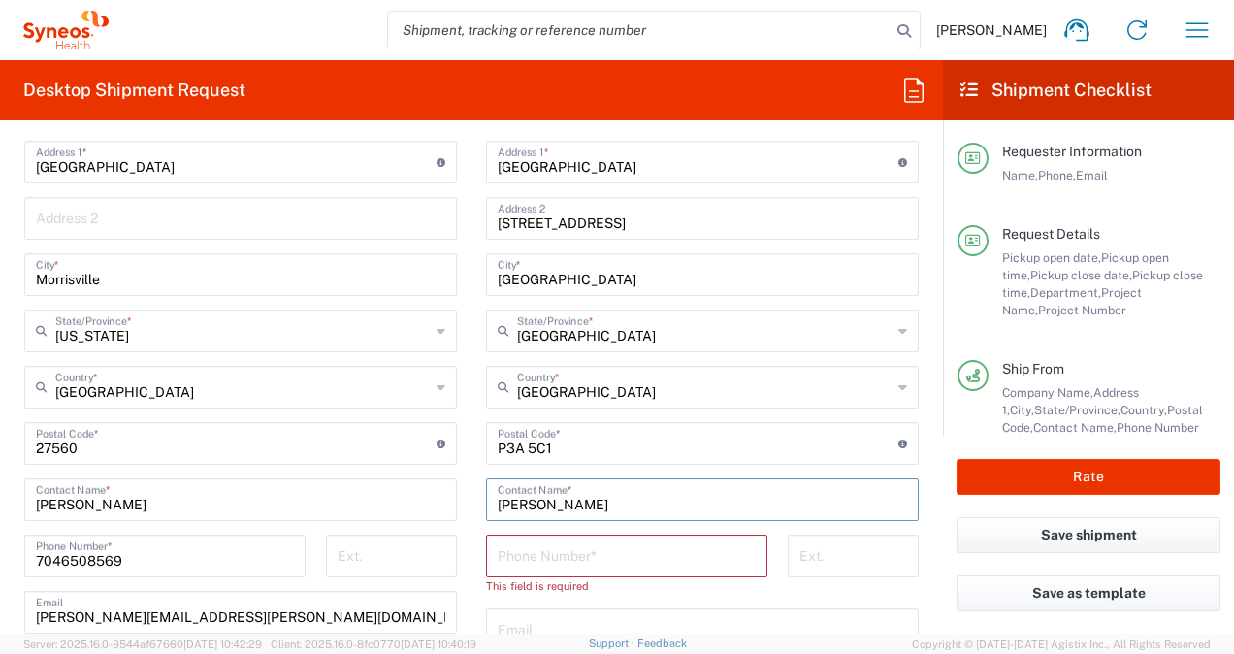
drag, startPoint x: 586, startPoint y: 503, endPoint x: 454, endPoint y: 495, distance: 132.2
click at [454, 495] on div "Ship From Syneos Health, LLC-[GEOGRAPHIC_DATA] [GEOGRAPHIC_DATA] [GEOGRAPHIC_DA…" at bounding box center [472, 426] width 924 height 884
paste input "[GEOGRAPHIC_DATA]"
type input "[GEOGRAPHIC_DATA]"
click at [523, 555] on input "tel" at bounding box center [627, 555] width 258 height 34
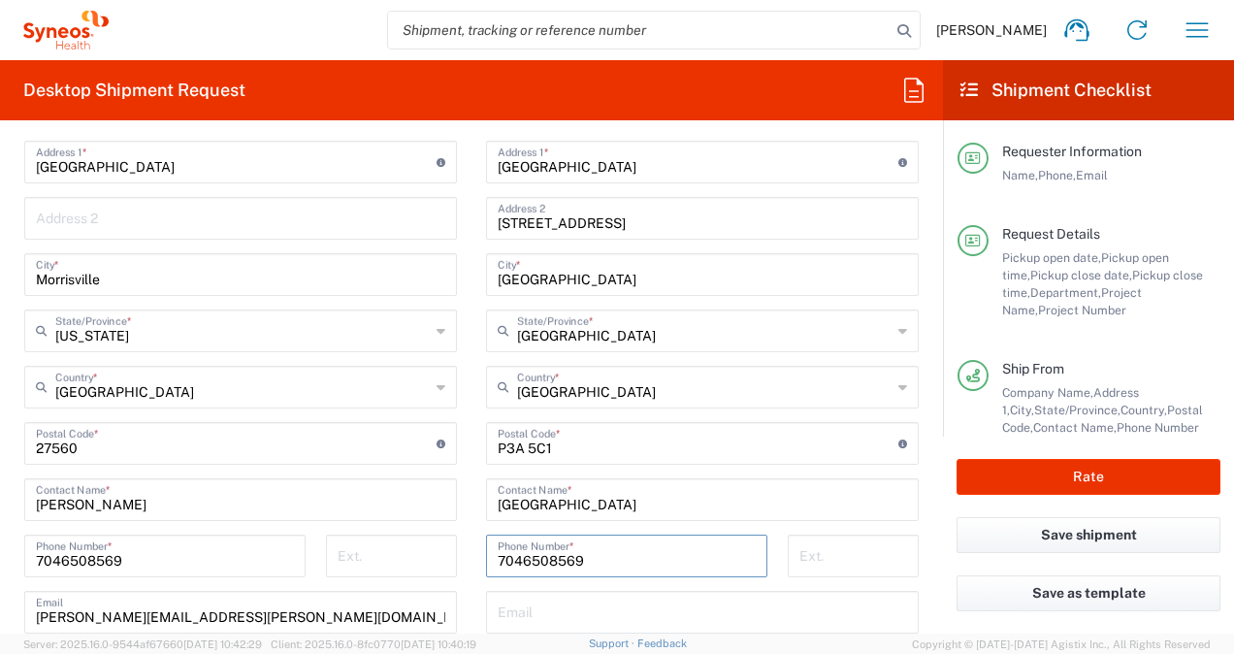
type input "7046508569"
click at [565, 607] on input "text" at bounding box center [703, 611] width 410 height 34
type input "[PERSON_NAME][EMAIL_ADDRESS][PERSON_NAME][DOMAIN_NAME]"
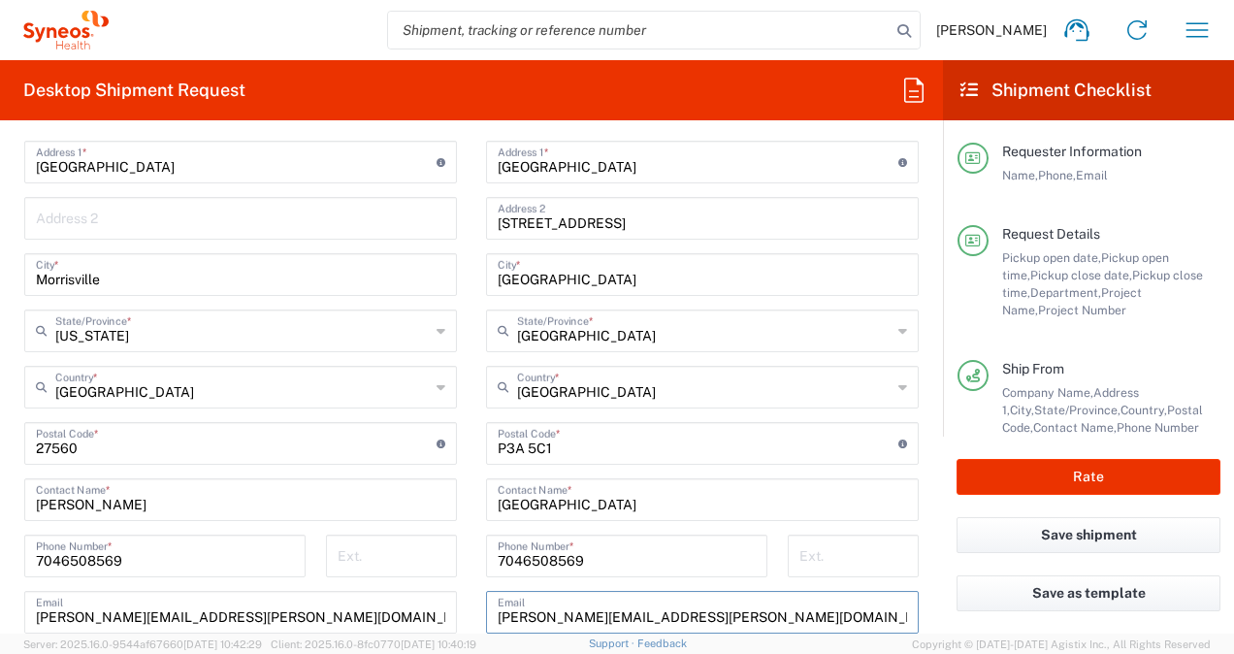
type input "[PERSON_NAME]"
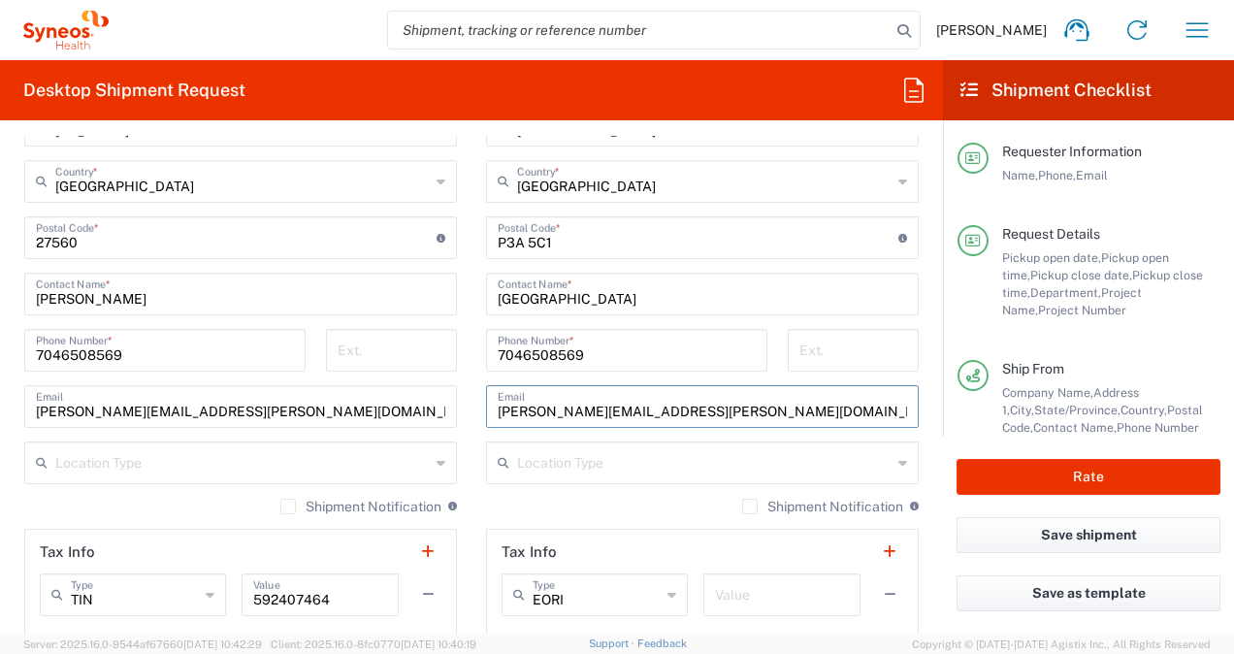
type input "[EMAIL_ADDRESS][DOMAIN_NAME]"
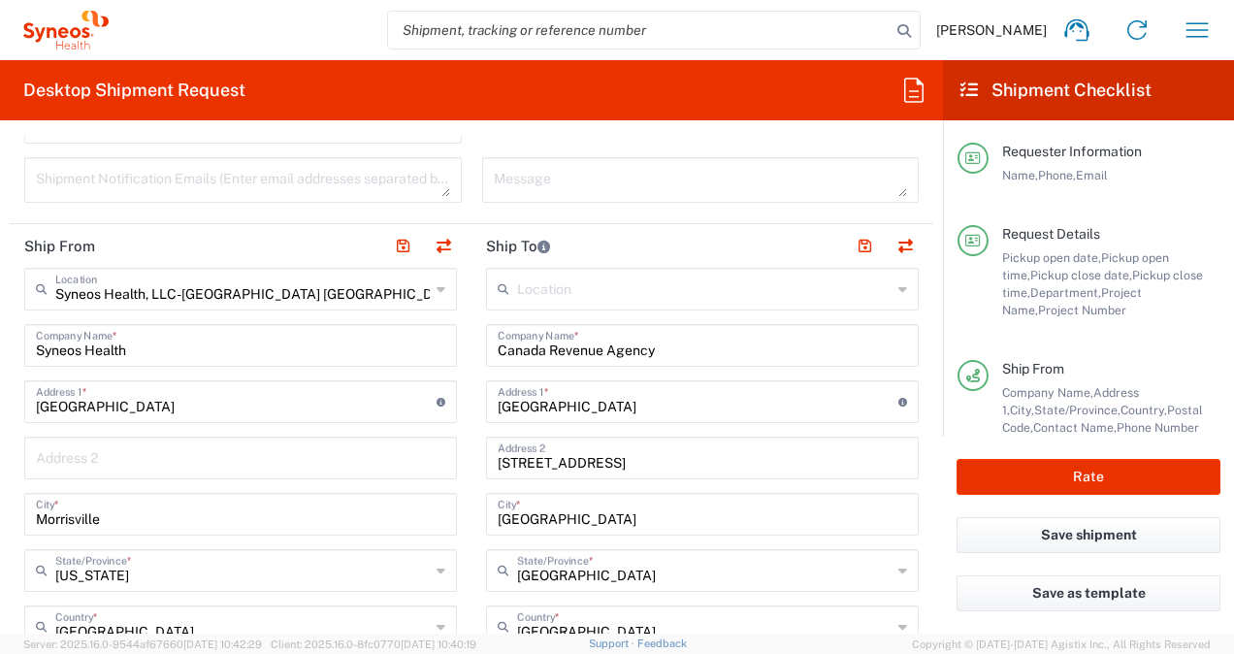
scroll to position [729, 0]
drag, startPoint x: 547, startPoint y: 463, endPoint x: 457, endPoint y: 454, distance: 90.7
click at [457, 454] on div "Ship From Syneos Health, LLC-[GEOGRAPHIC_DATA] [GEOGRAPHIC_DATA] [GEOGRAPHIC_DA…" at bounding box center [472, 656] width 924 height 867
drag, startPoint x: 668, startPoint y: 410, endPoint x: 417, endPoint y: 420, distance: 250.6
click at [417, 420] on div "Ship From Syneos Health, LLC-[GEOGRAPHIC_DATA] [GEOGRAPHIC_DATA] [GEOGRAPHIC_DA…" at bounding box center [472, 656] width 924 height 867
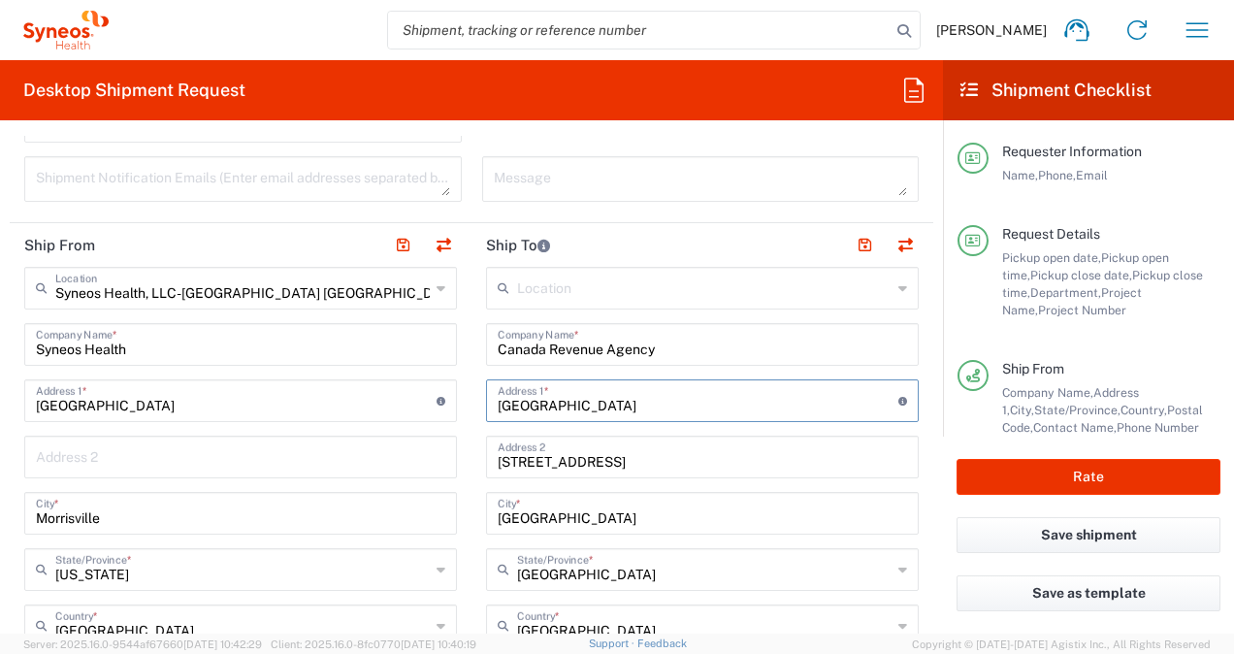
paste input "[STREET_ADDRESS]"
type input "[STREET_ADDRESS]"
drag, startPoint x: 685, startPoint y: 465, endPoint x: 419, endPoint y: 444, distance: 266.7
click at [419, 444] on div "Ship From Syneos Health, LLC-[GEOGRAPHIC_DATA] [GEOGRAPHIC_DATA] [GEOGRAPHIC_DA…" at bounding box center [472, 656] width 924 height 867
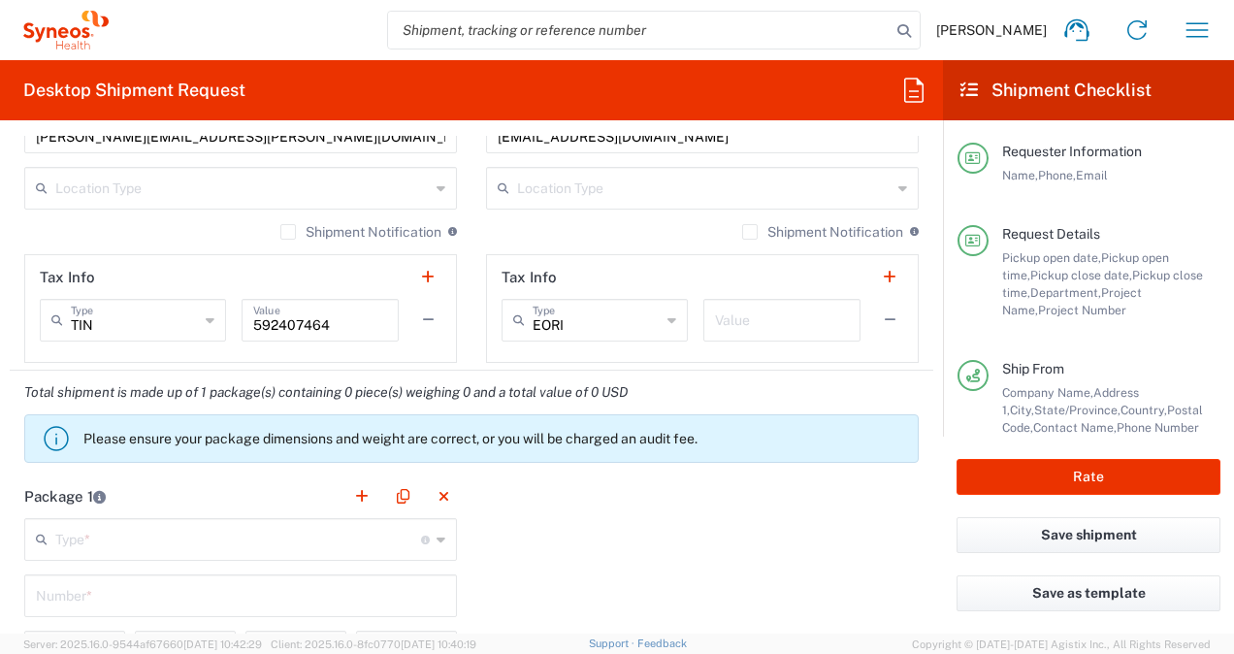
scroll to position [1607, 0]
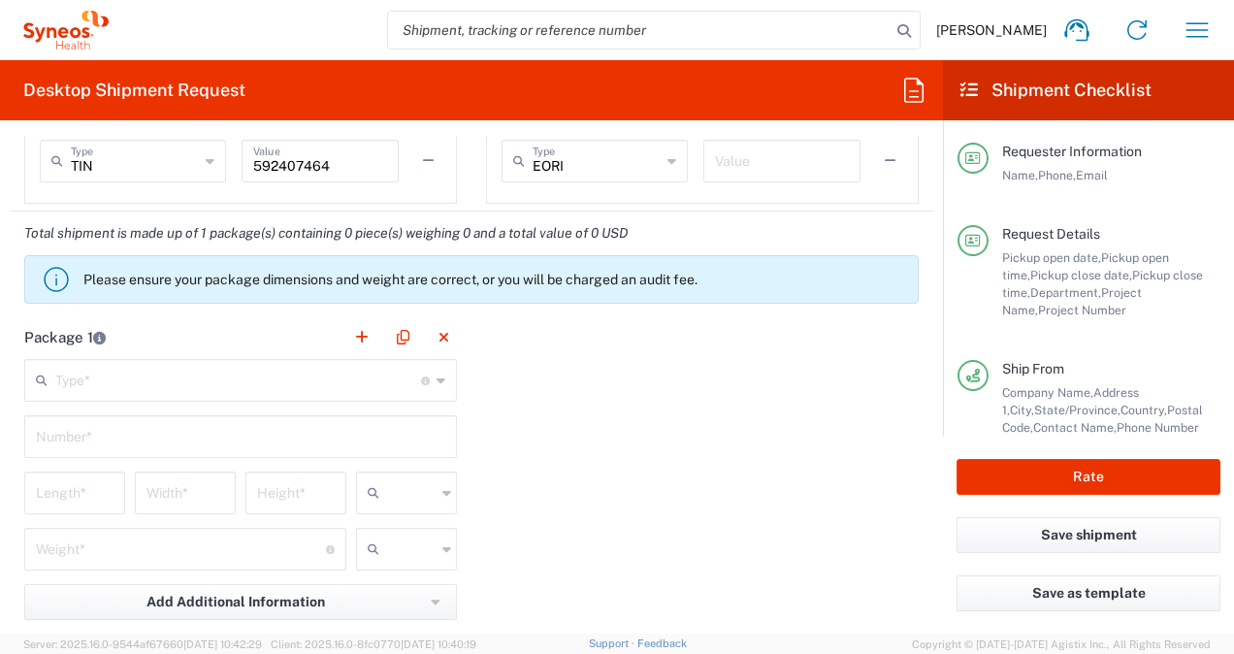
click at [224, 371] on input "text" at bounding box center [238, 379] width 366 height 34
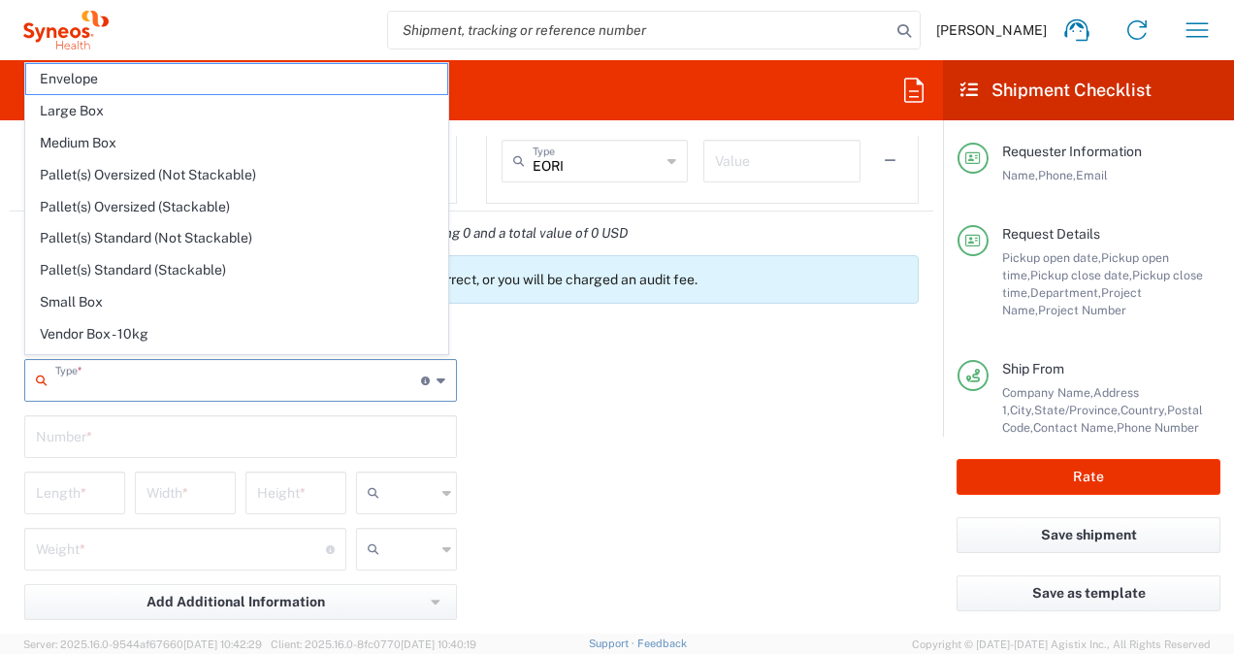
click at [67, 77] on span "Envelope" at bounding box center [236, 79] width 421 height 30
type input "Envelope"
type input "1"
type input "9.5"
type input "12.5"
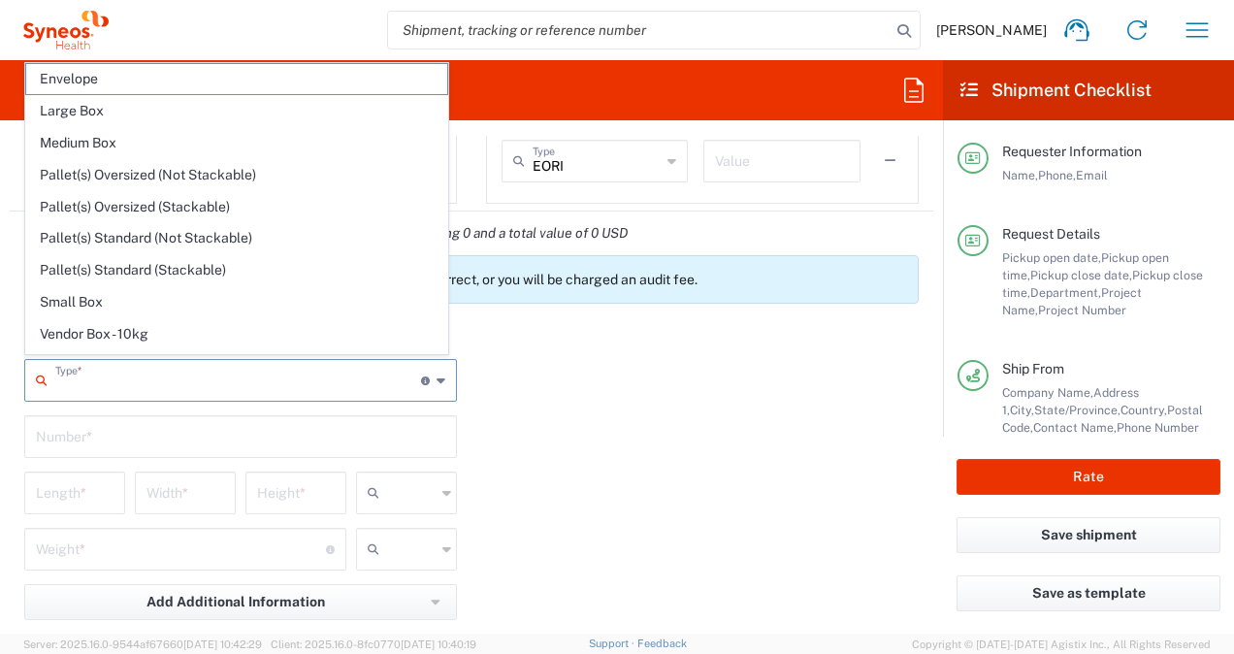
type input "0.25"
type input "in"
type input "0.45"
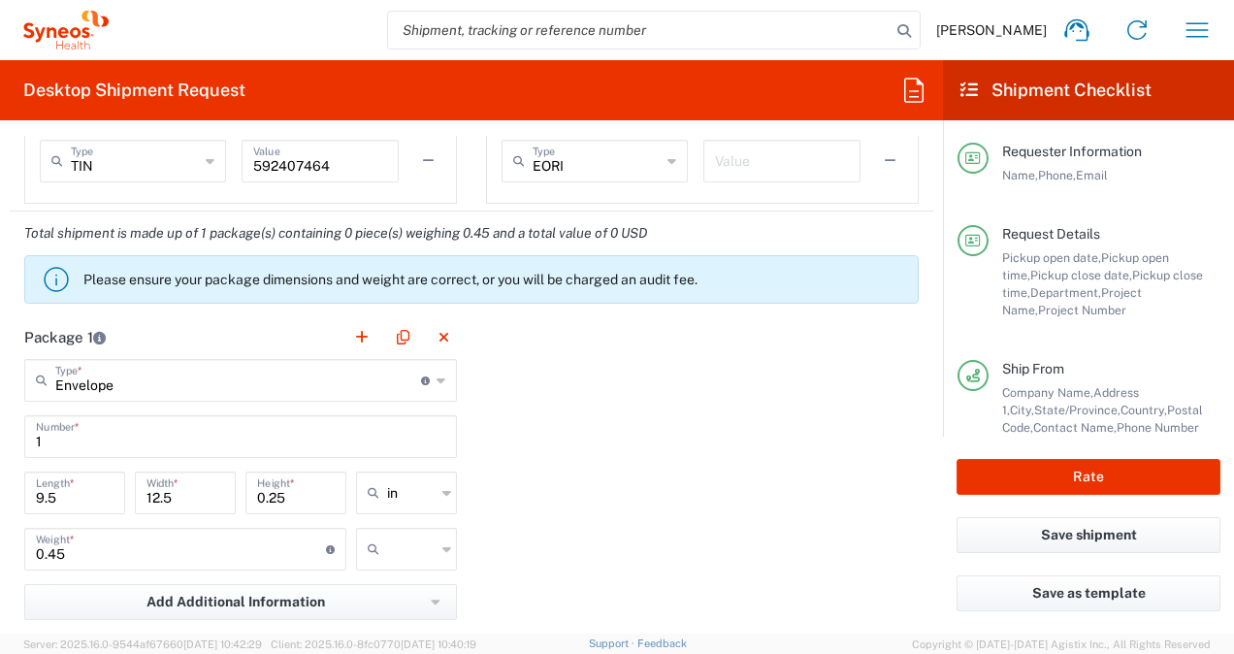
scroll to position [1886, 0]
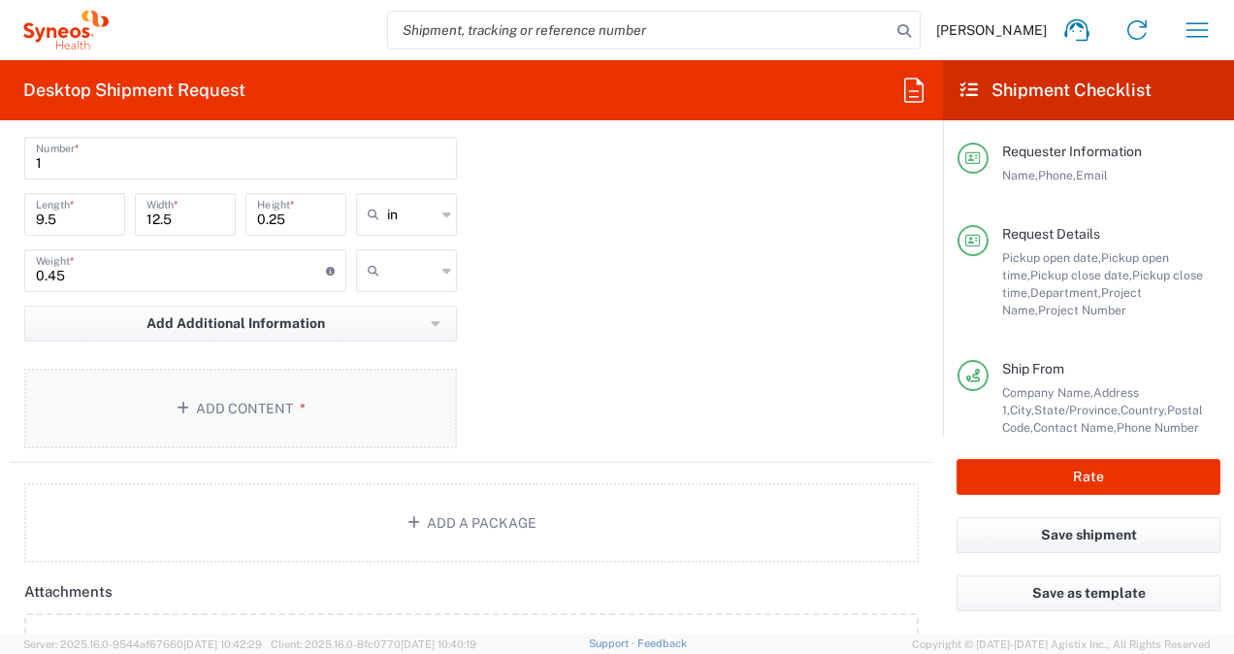
click at [279, 384] on button "Add Content *" at bounding box center [240, 409] width 433 height 80
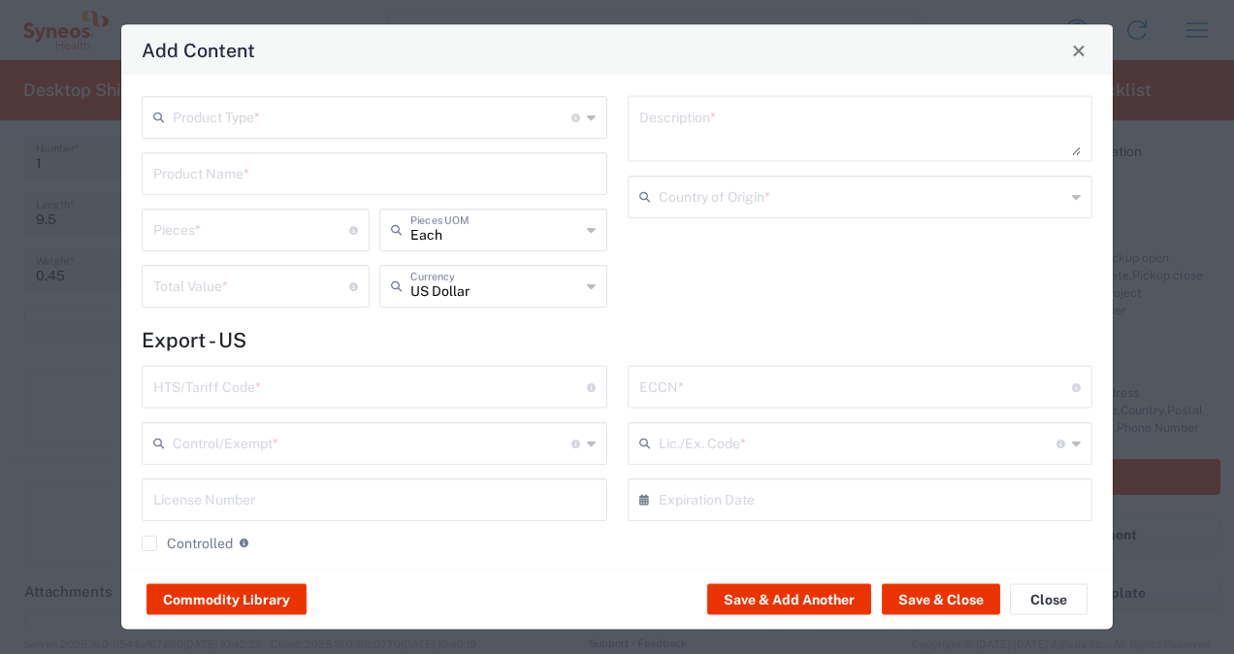
click at [516, 136] on div "Product Type * Document: Paper document generated internally by Syneos, a clien…" at bounding box center [375, 117] width 466 height 43
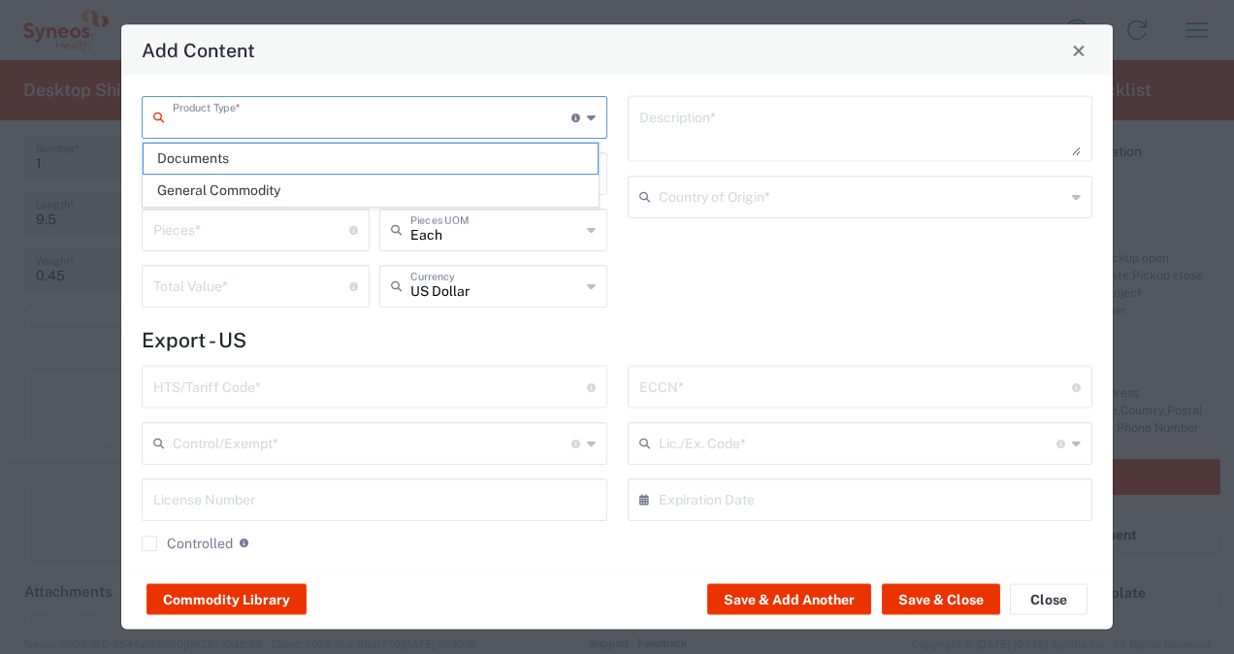
click at [489, 118] on input "text" at bounding box center [372, 116] width 399 height 34
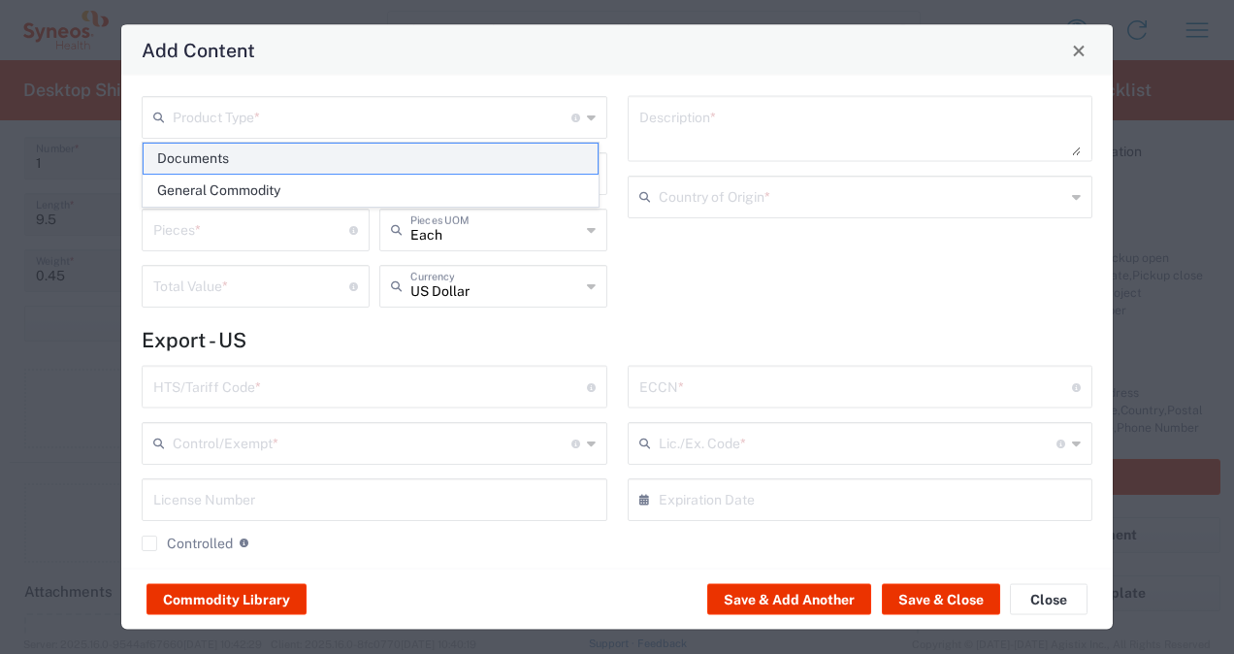
click at [415, 147] on span "Documents" at bounding box center [371, 159] width 454 height 30
type input "Documents"
type input "1"
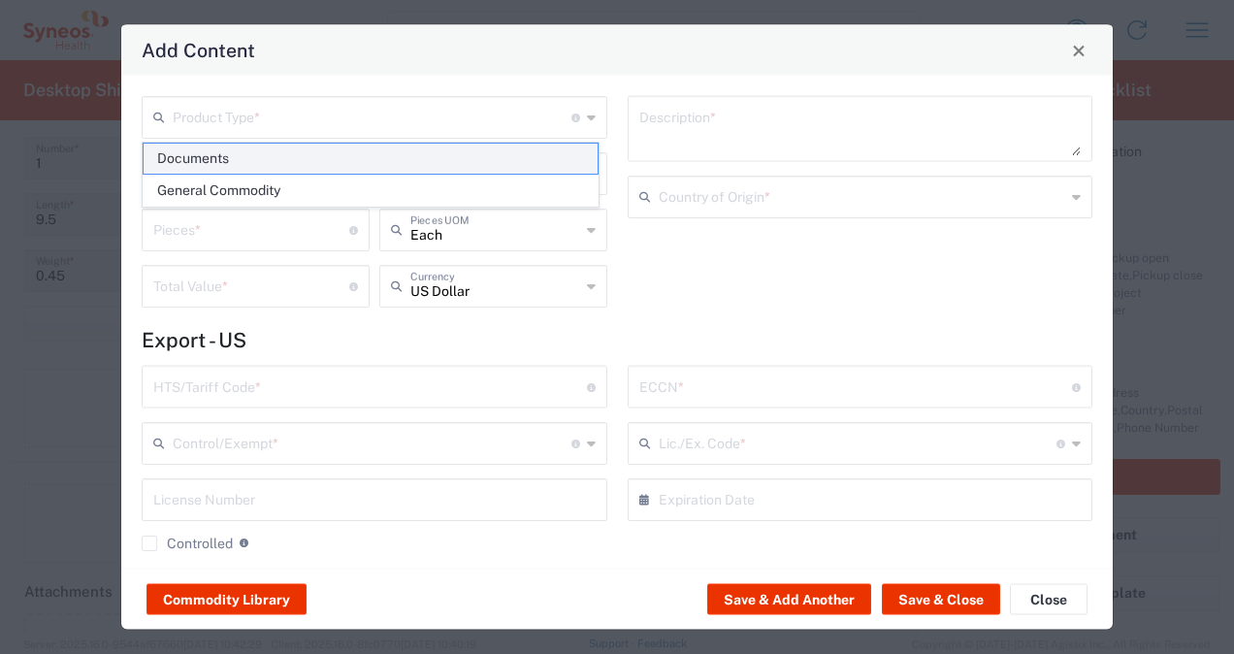
type textarea "Documents"
type input "[GEOGRAPHIC_DATA]"
type input "0000.00.0000"
type input "FTR Exemption"
type input "0000"
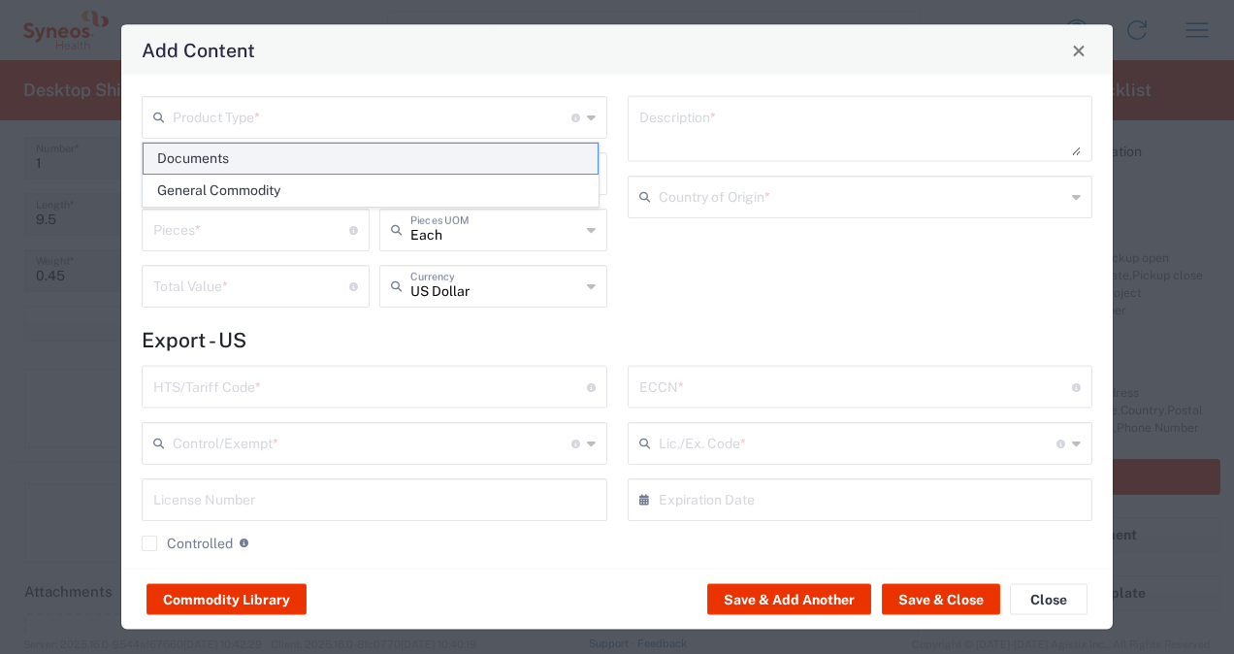
type input "0000.00.0000"
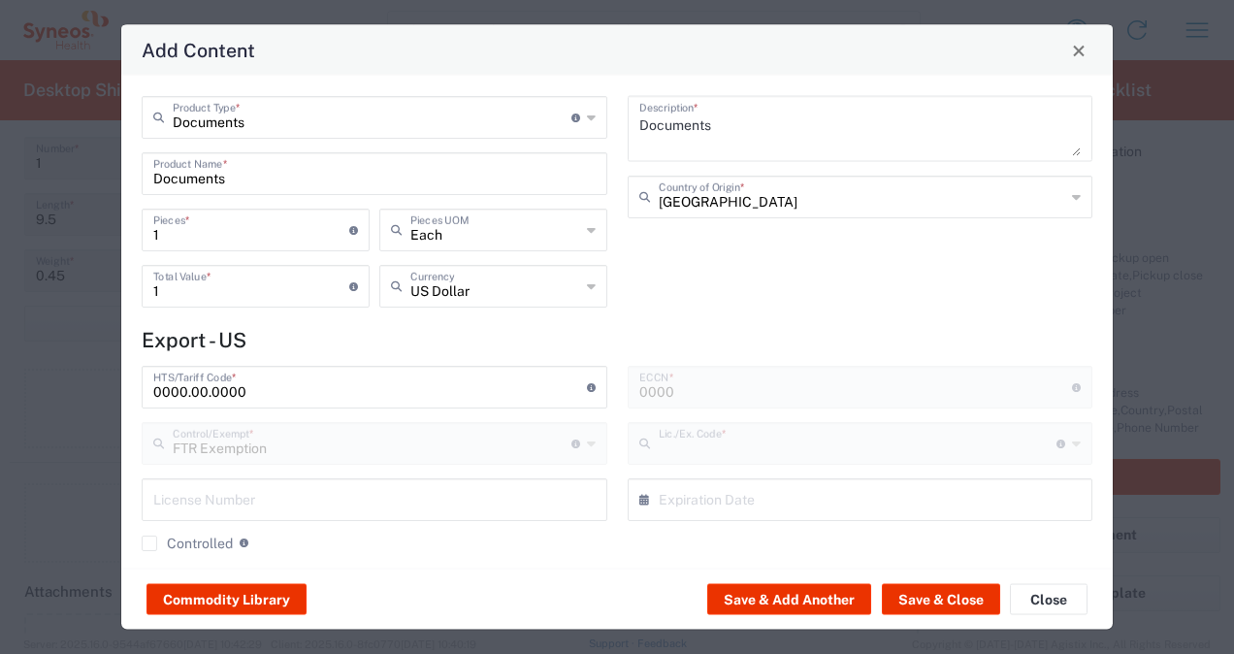
type input "30.36"
click at [919, 607] on button "Save & Close" at bounding box center [941, 599] width 118 height 31
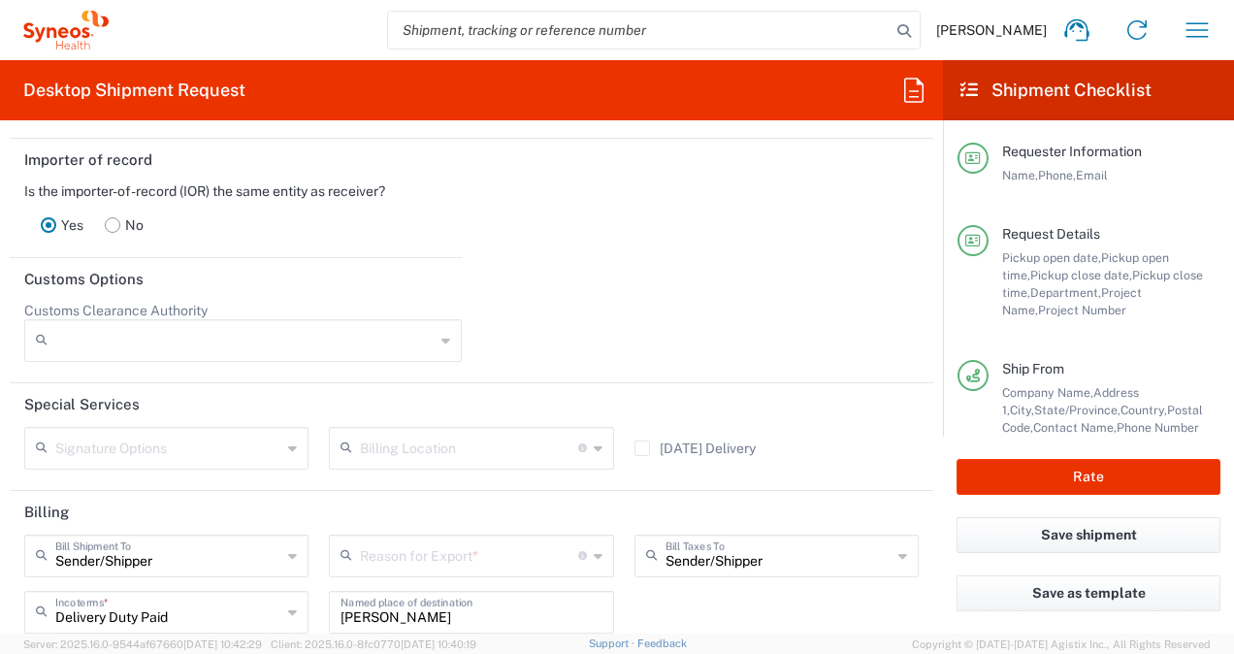
scroll to position [2734, 0]
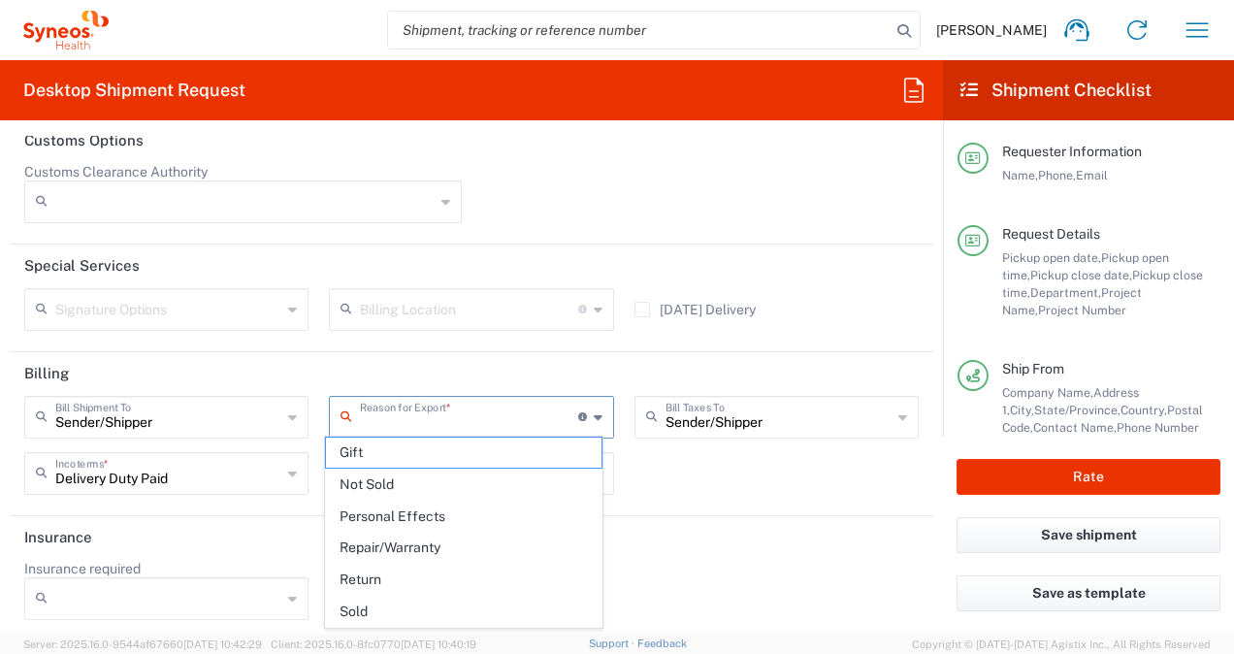
click at [456, 404] on input "text" at bounding box center [468, 416] width 217 height 34
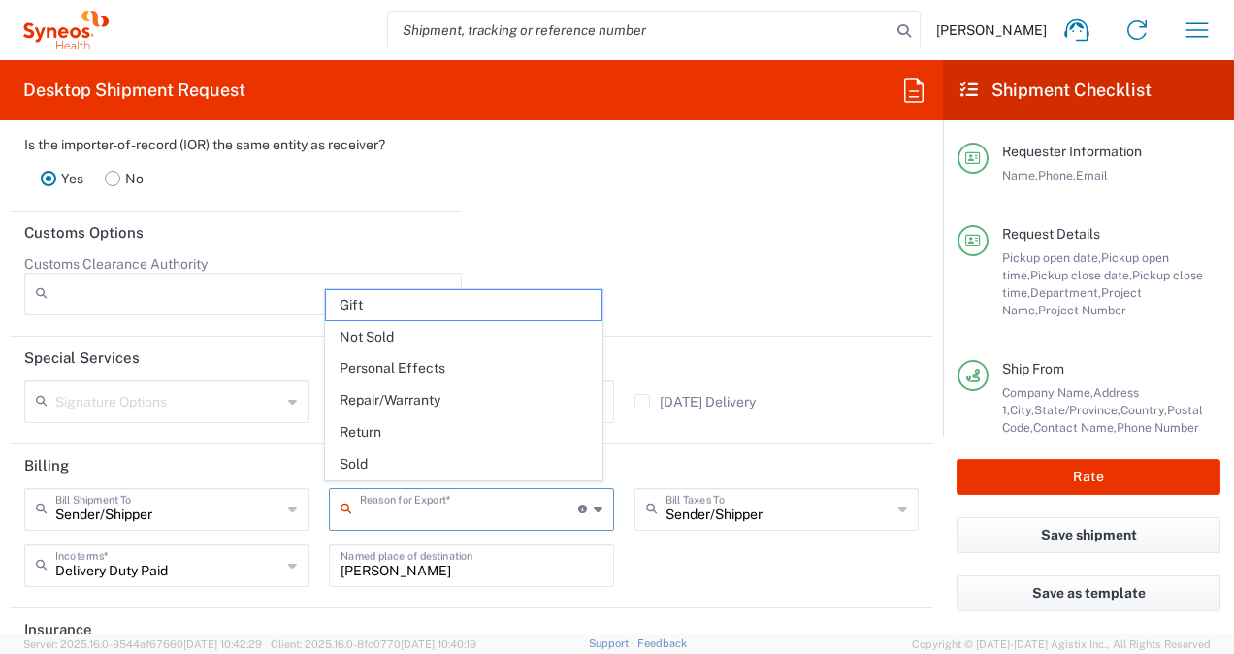
scroll to position [2638, 0]
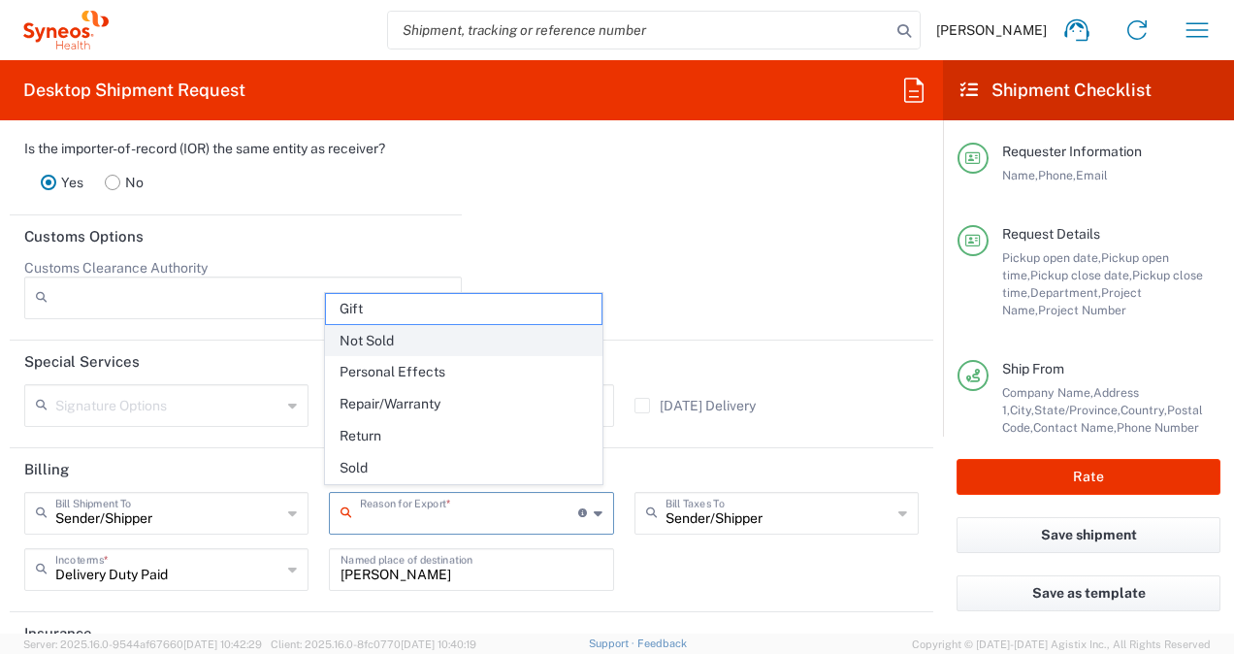
click at [369, 340] on span "Not Sold" at bounding box center [464, 341] width 276 height 30
type input "Not Sold"
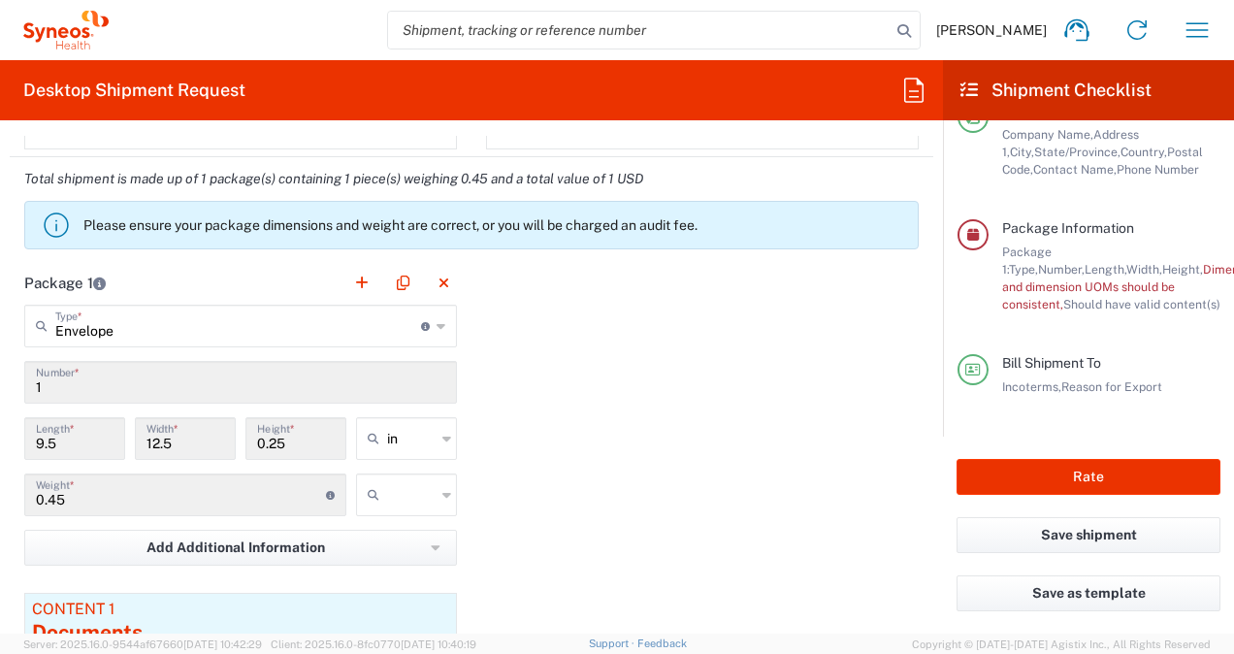
scroll to position [1660, 0]
click at [443, 497] on icon at bounding box center [447, 495] width 9 height 31
click at [398, 556] on span "lbs" at bounding box center [399, 566] width 95 height 30
type input "lbs"
click at [608, 518] on div "Package 1 Envelope Type * Material used to package goods Envelope Large Box Med…" at bounding box center [472, 532] width 924 height 541
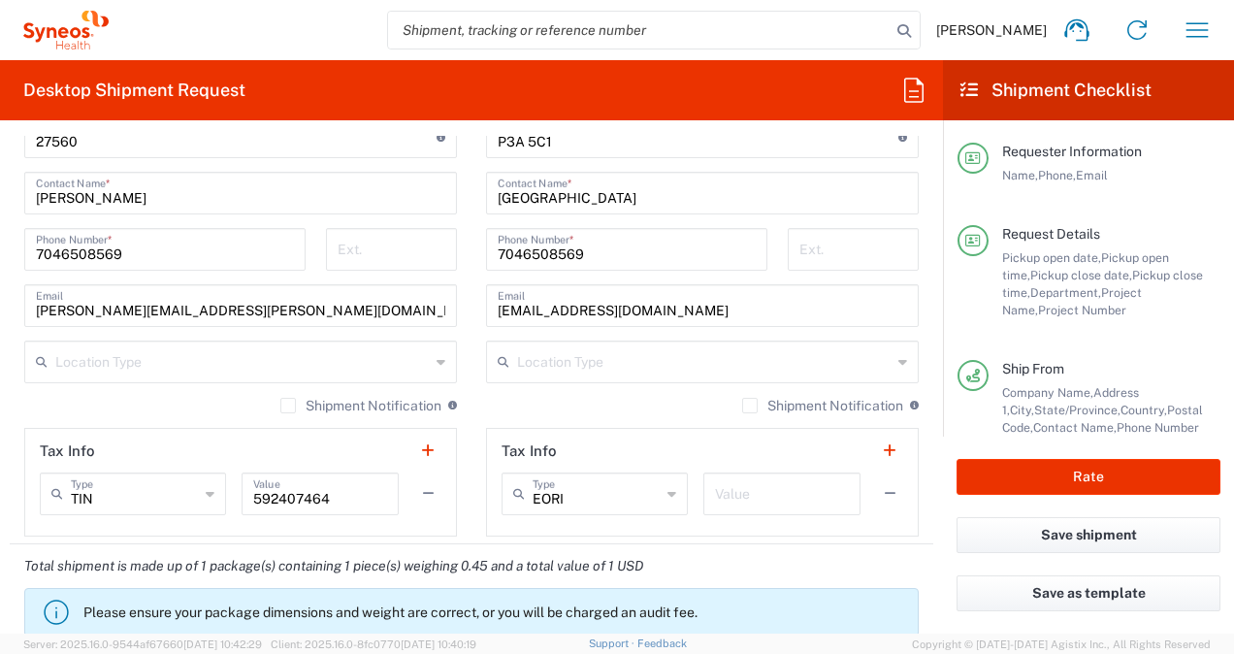
scroll to position [1263, 0]
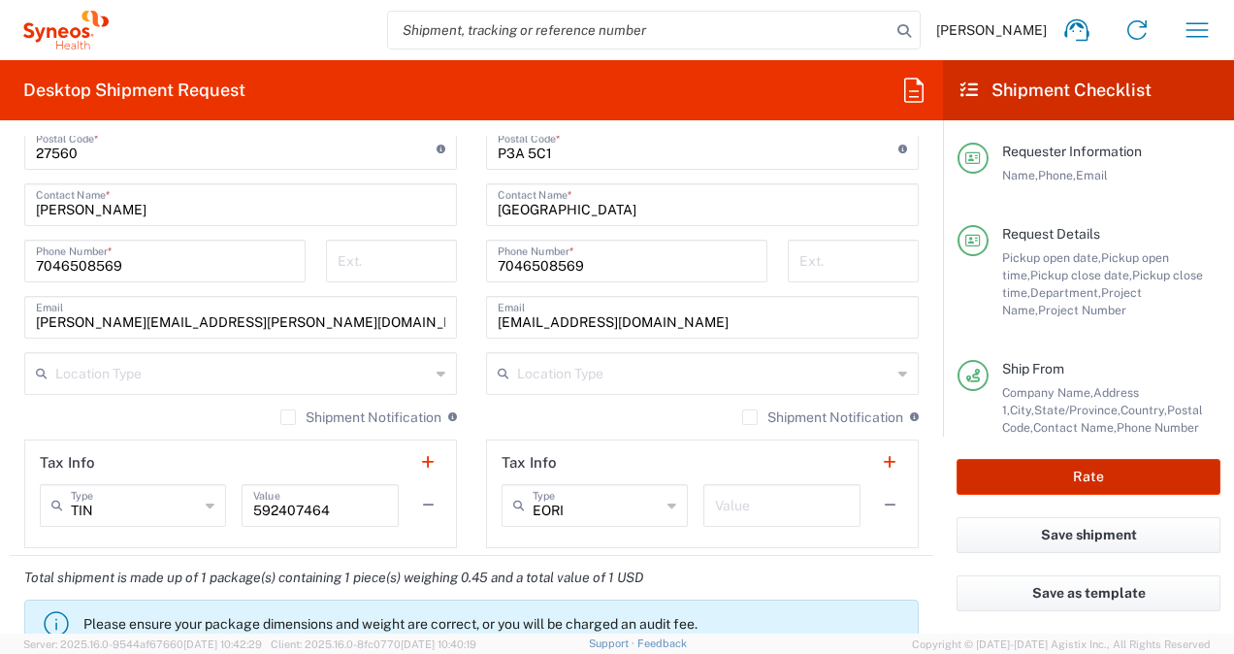
click at [1066, 482] on button "Rate" at bounding box center [1089, 477] width 264 height 36
type input "8530 DEPARTMENTAL EXPENSE"
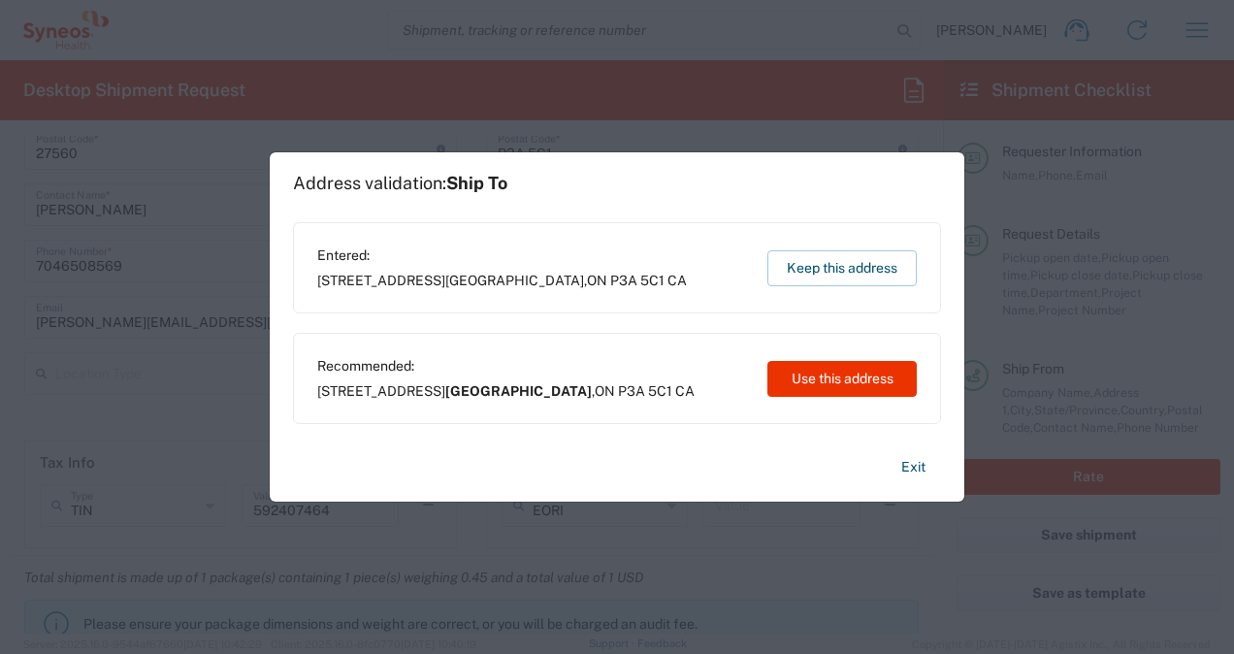
click at [867, 345] on div "Recommended: [STREET_ADDRESS] Use this address" at bounding box center [617, 378] width 648 height 91
click at [843, 378] on button "Use this address" at bounding box center [842, 379] width 149 height 36
type input "[GEOGRAPHIC_DATA]"
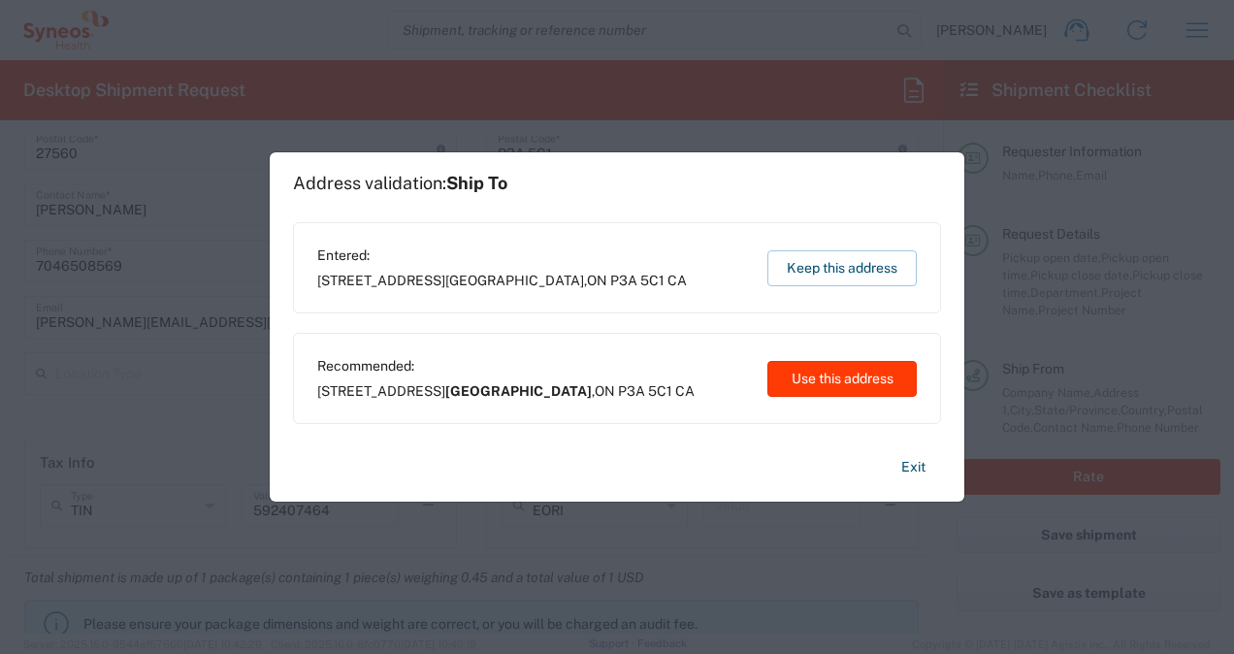
type input "[GEOGRAPHIC_DATA]"
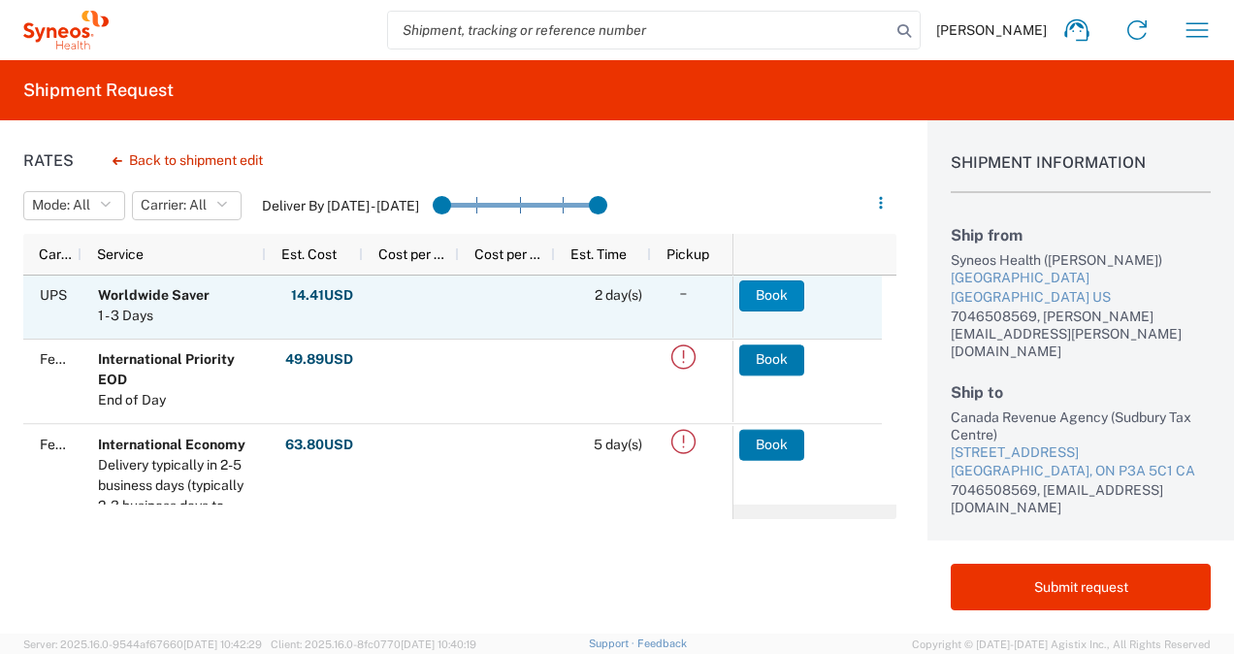
click at [771, 295] on button "Book" at bounding box center [771, 295] width 65 height 31
